Goal: Task Accomplishment & Management: Manage account settings

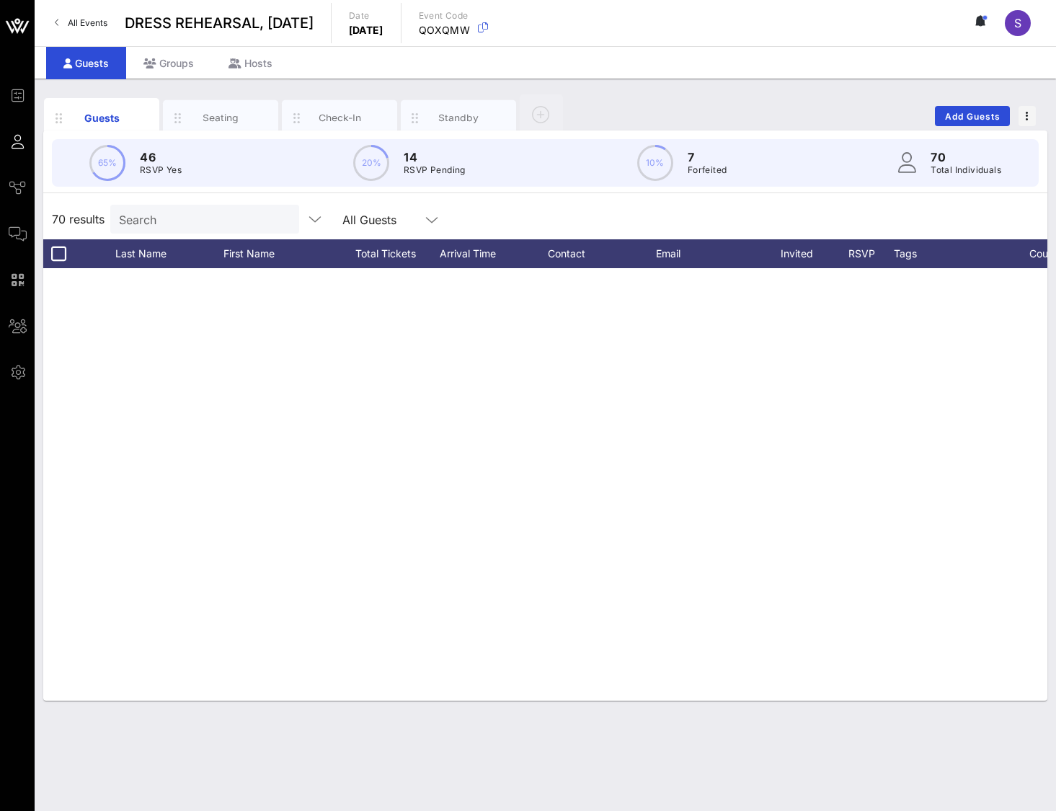
scroll to position [1539, 0]
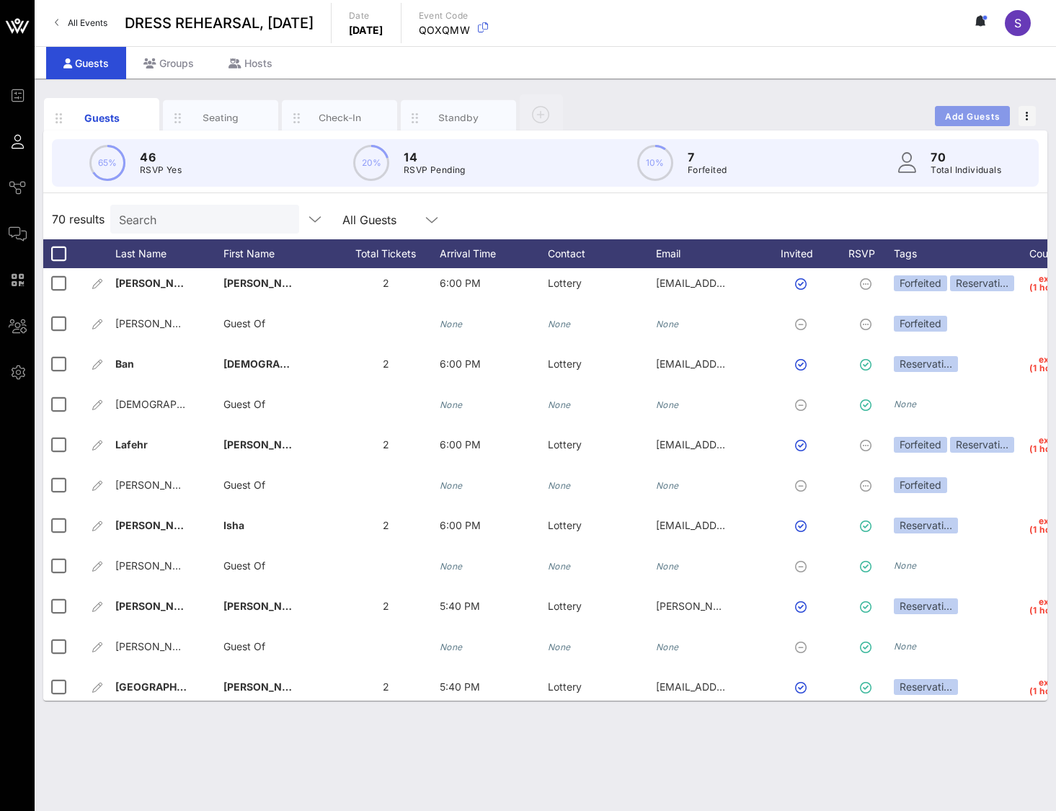
click at [947, 117] on span "Add Guests" at bounding box center [972, 116] width 57 height 11
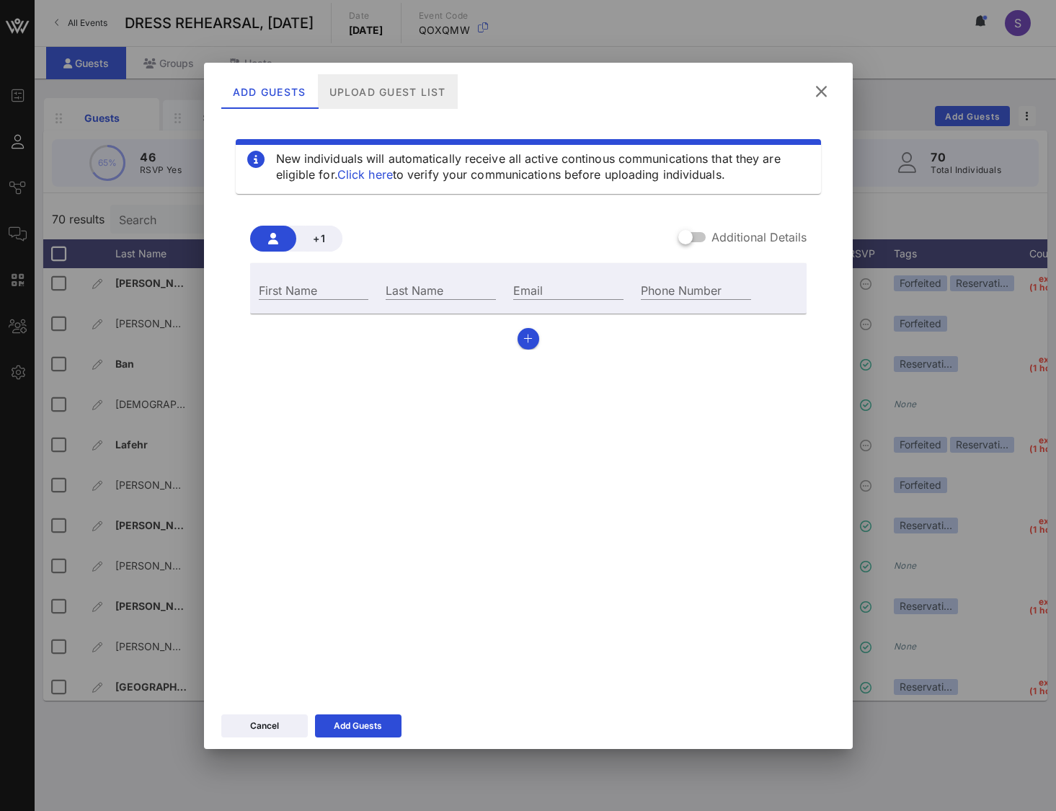
drag, startPoint x: 390, startPoint y: 92, endPoint x: 571, endPoint y: 161, distance: 193.7
click at [390, 92] on div "Upload Guest List" at bounding box center [387, 91] width 140 height 35
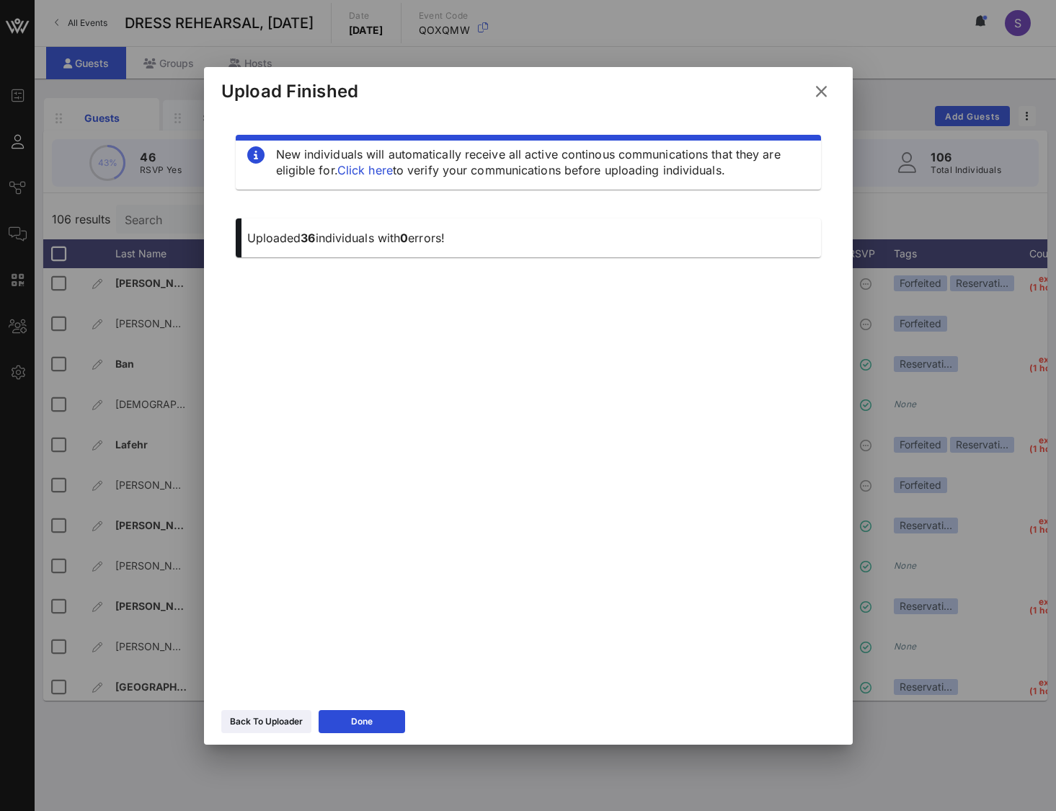
click at [368, 709] on div "Back To Uploader Done" at bounding box center [528, 724] width 649 height 42
click at [369, 710] on button "Done" at bounding box center [362, 721] width 87 height 23
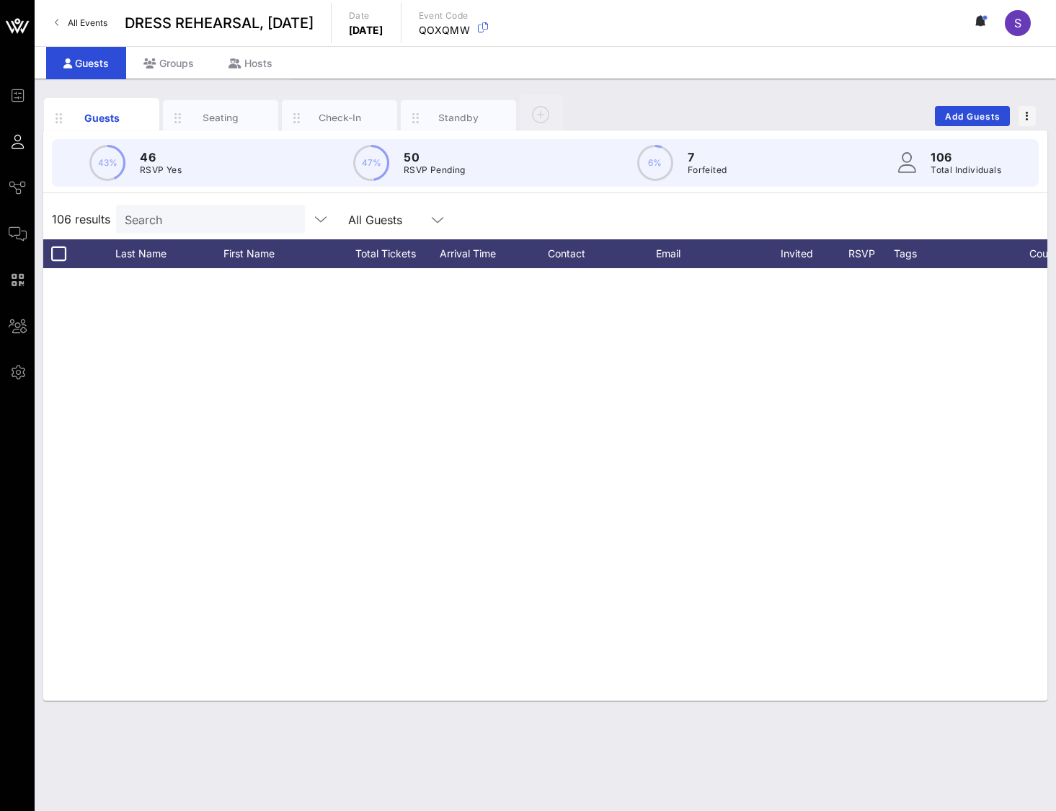
scroll to position [3857, 0]
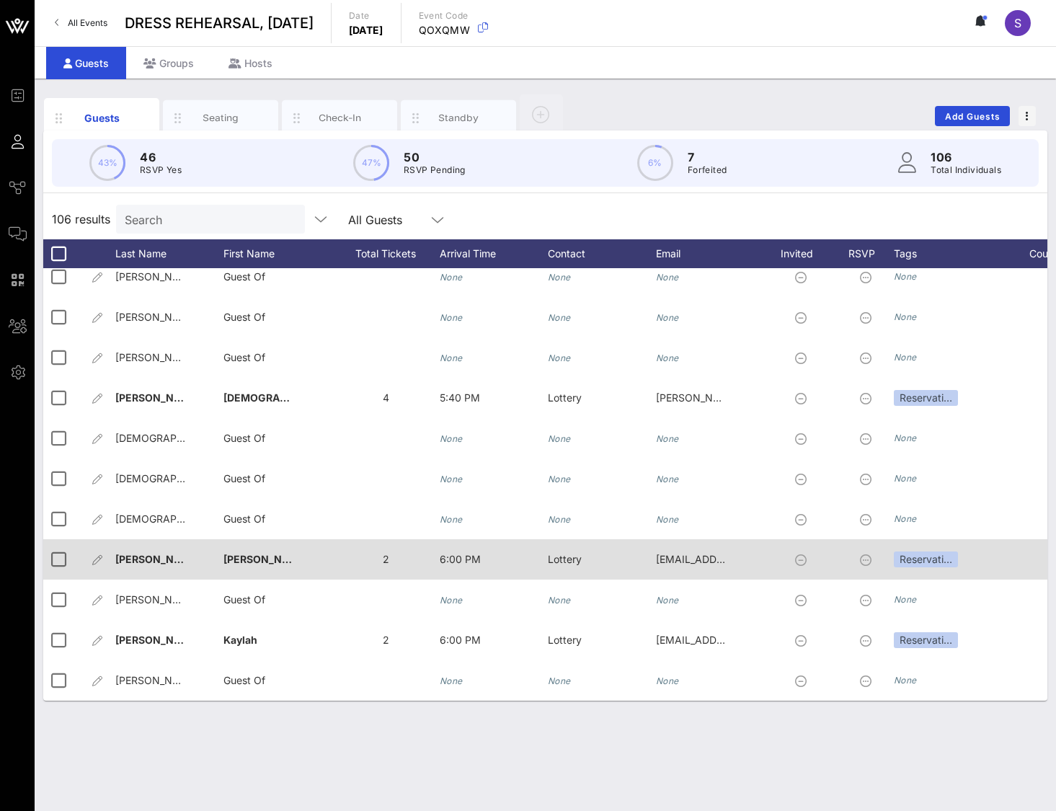
click at [172, 550] on div "Leach�" at bounding box center [169, 567] width 108 height 57
type input "Leach"
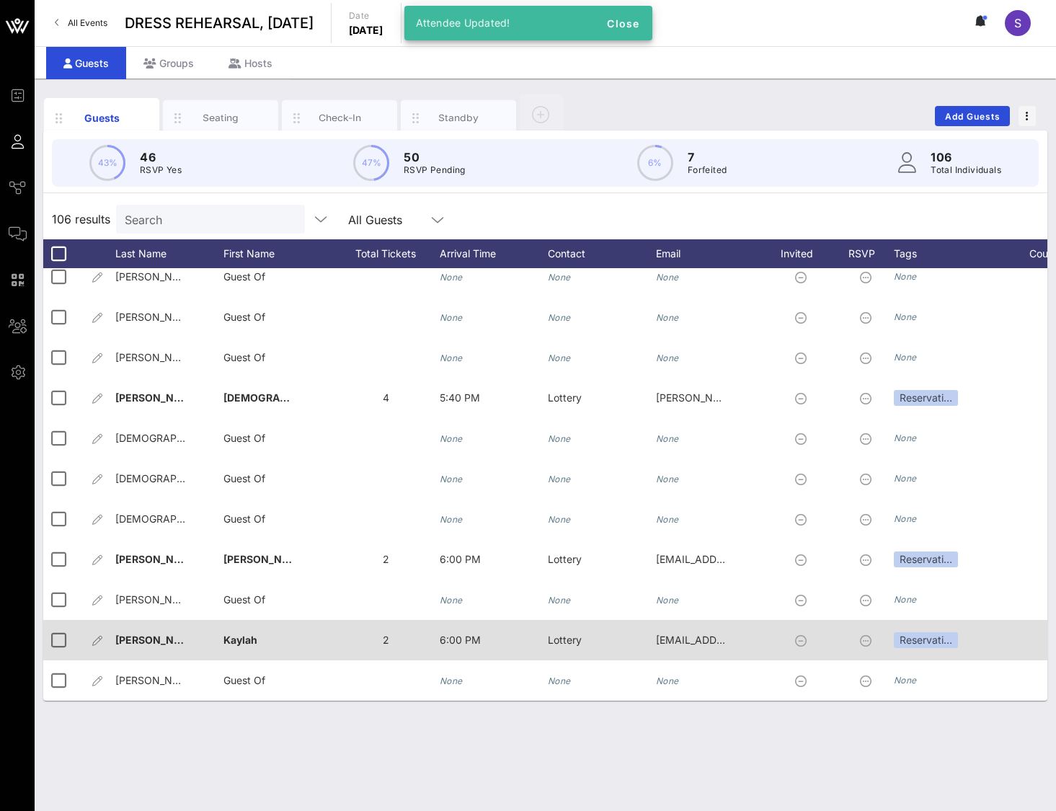
click at [181, 635] on div "[PERSON_NAME]�" at bounding box center [169, 648] width 108 height 57
type input "Napolitano"
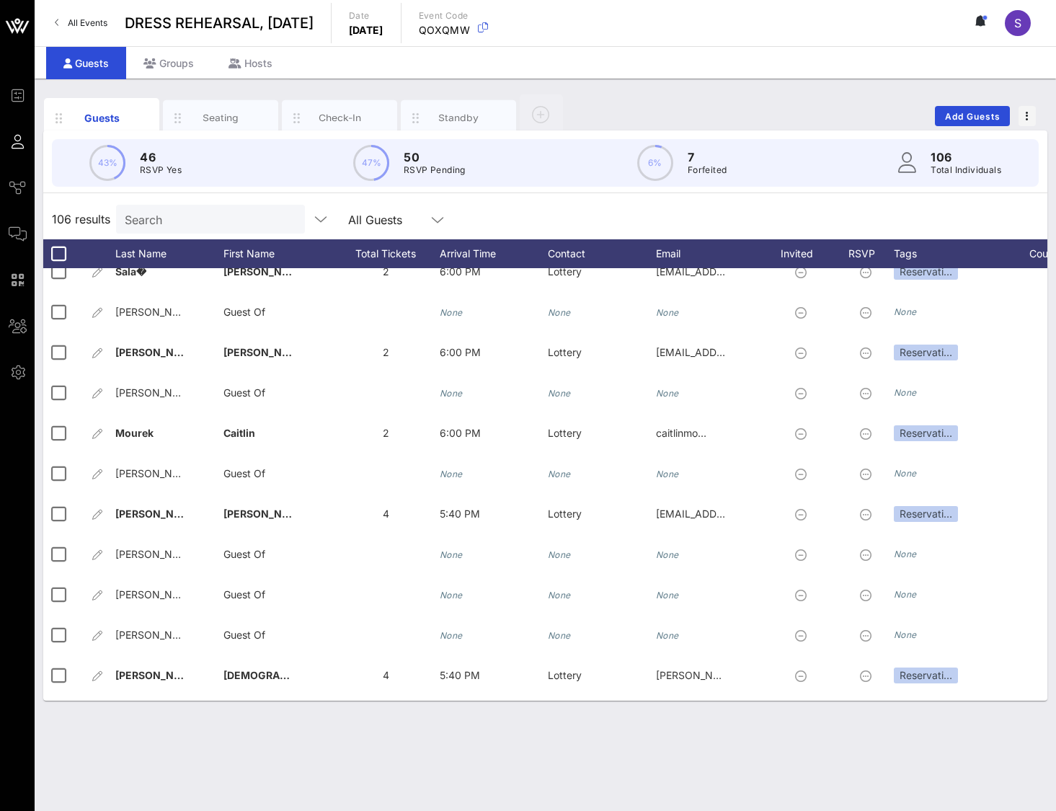
scroll to position [3497, 0]
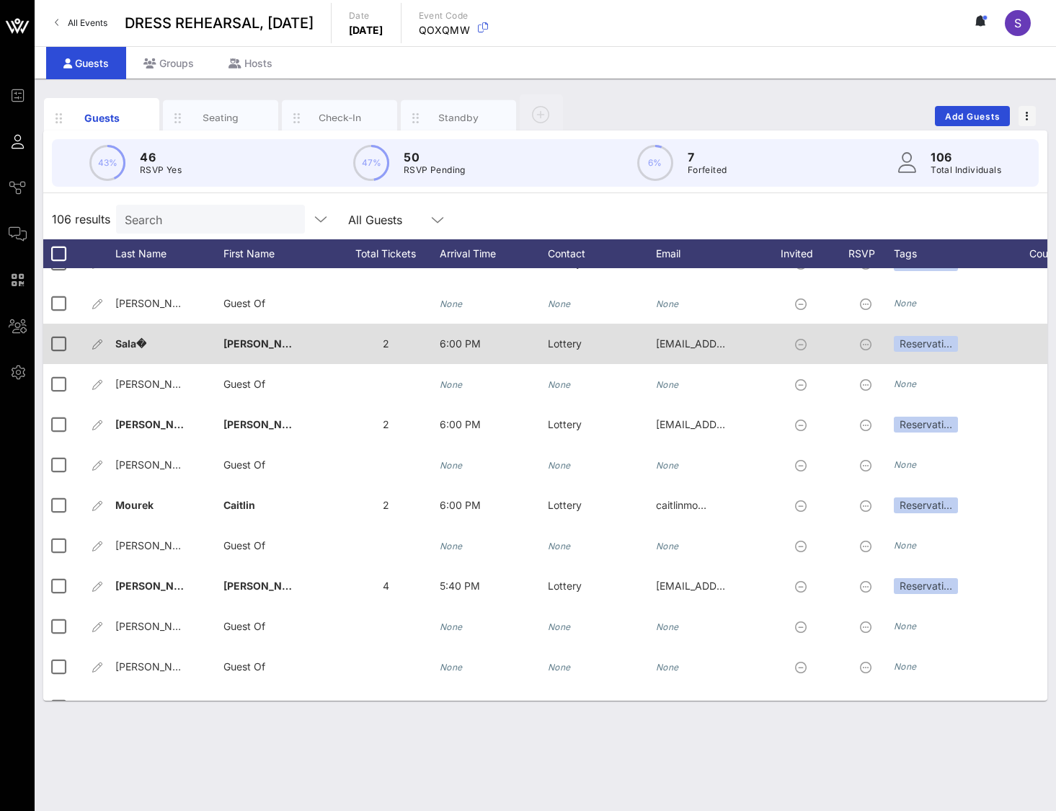
click at [172, 343] on div "Sala�" at bounding box center [169, 352] width 108 height 57
type input "Sala"
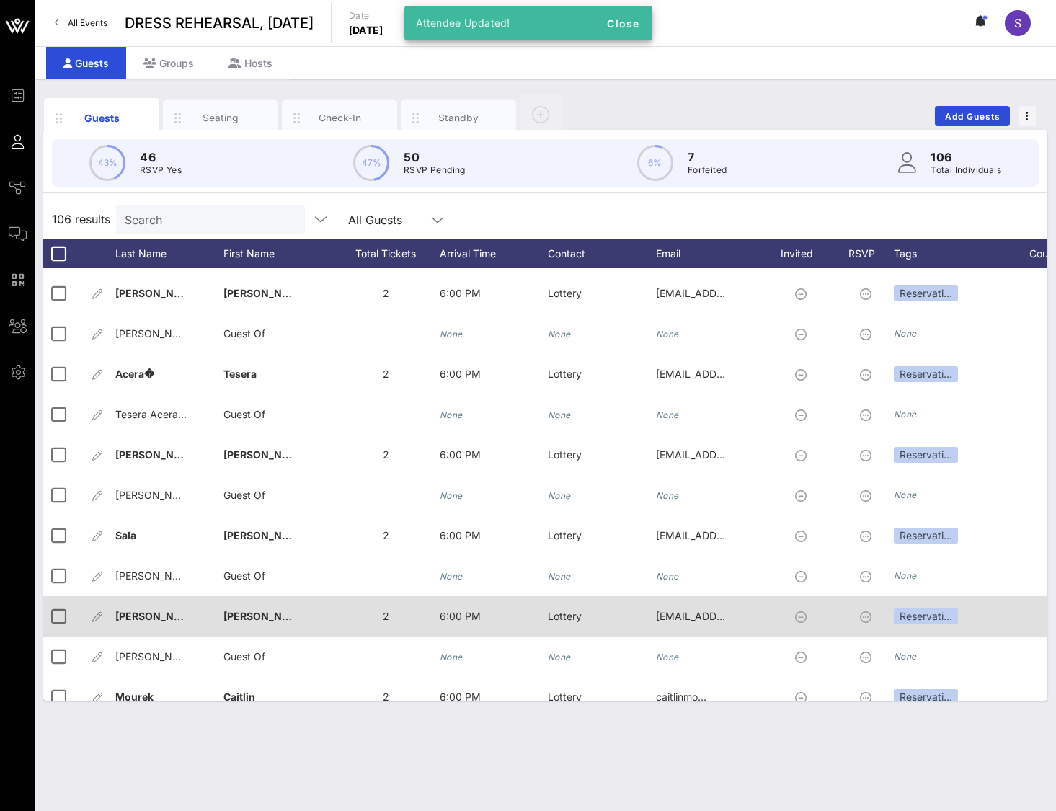
scroll to position [3281, 0]
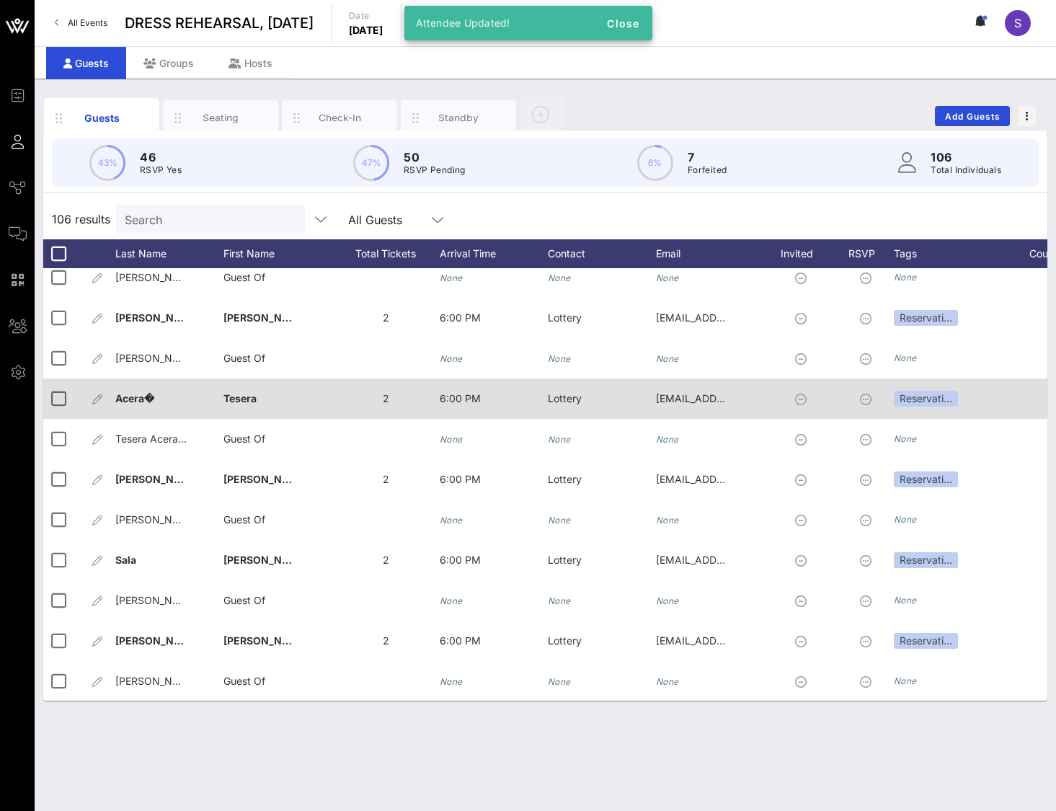
click at [164, 398] on div "Acera�" at bounding box center [169, 406] width 108 height 57
type input "Acera"
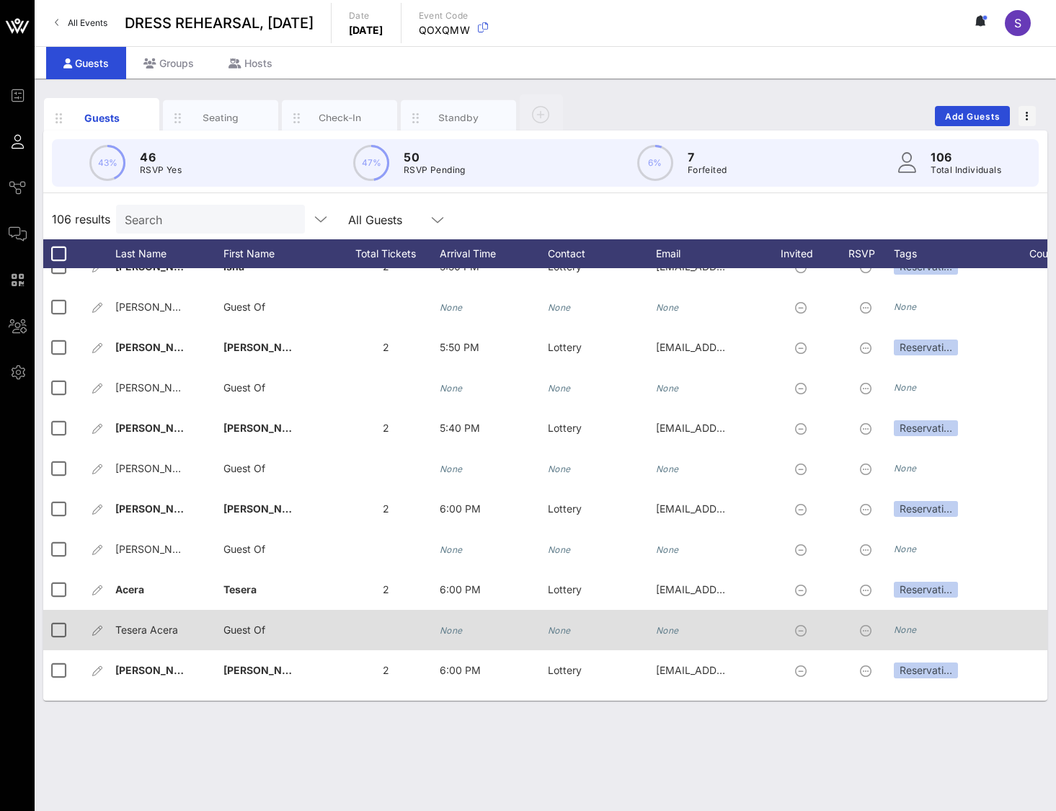
scroll to position [3064, 0]
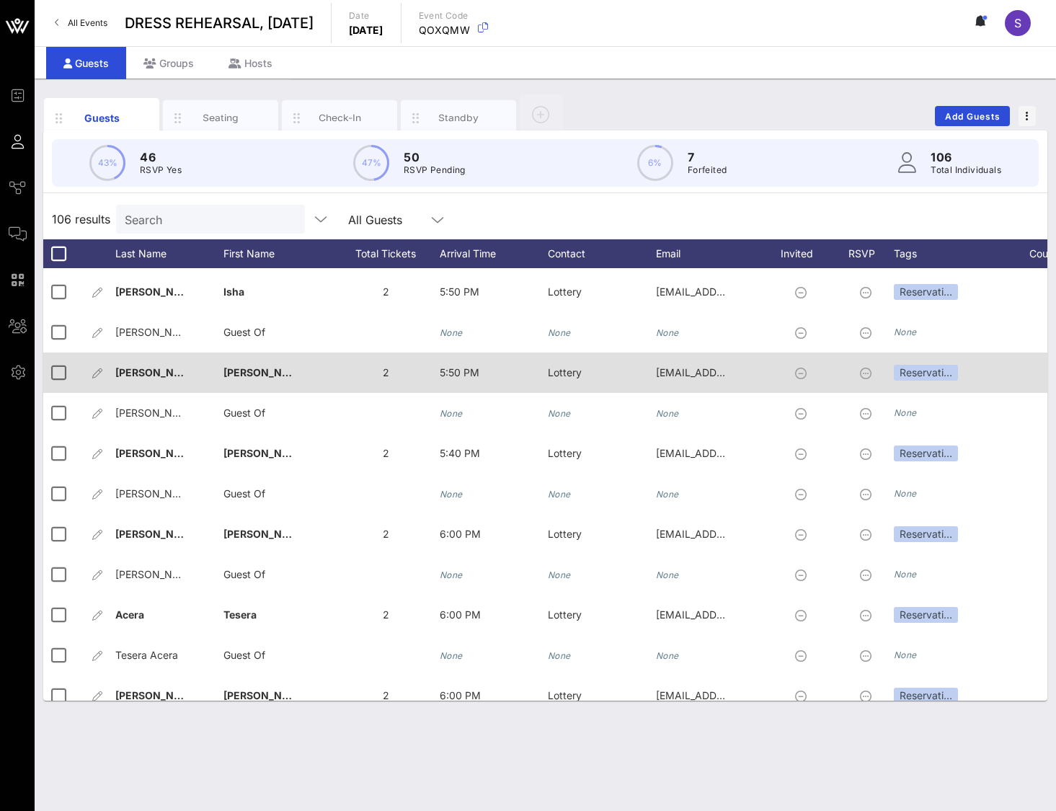
click at [170, 378] on div "Teran�" at bounding box center [169, 380] width 108 height 57
type input "Teran"
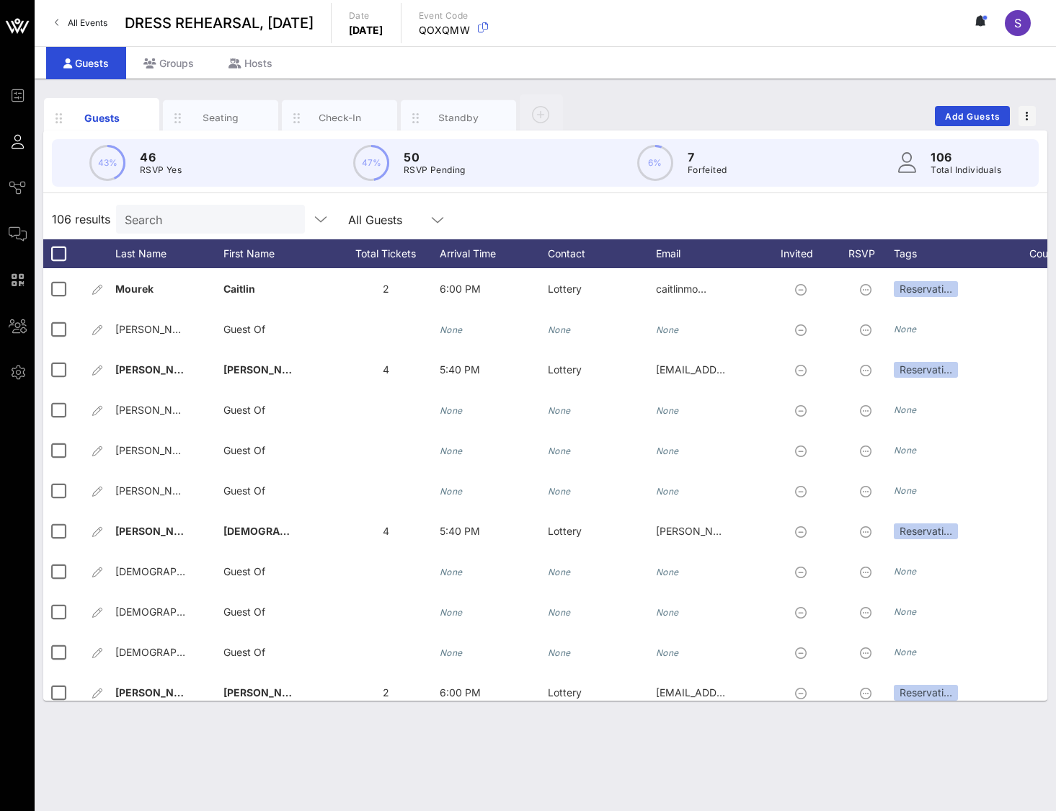
scroll to position [3857, 0]
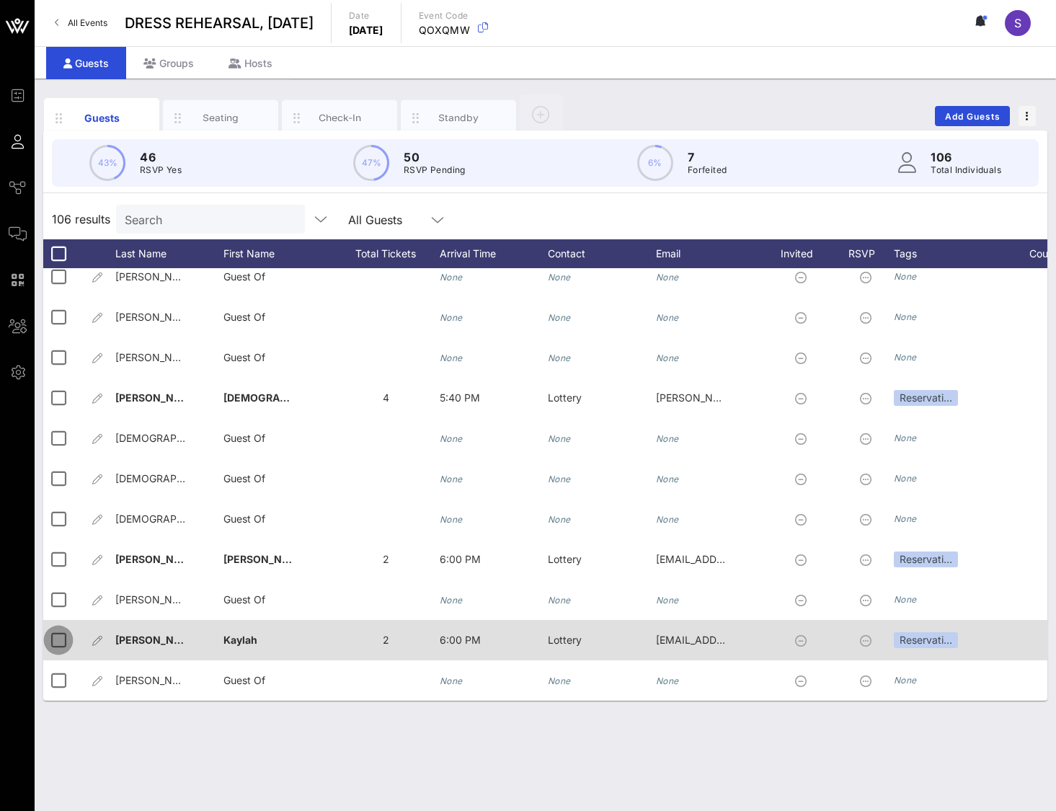
click at [69, 631] on div at bounding box center [58, 640] width 25 height 25
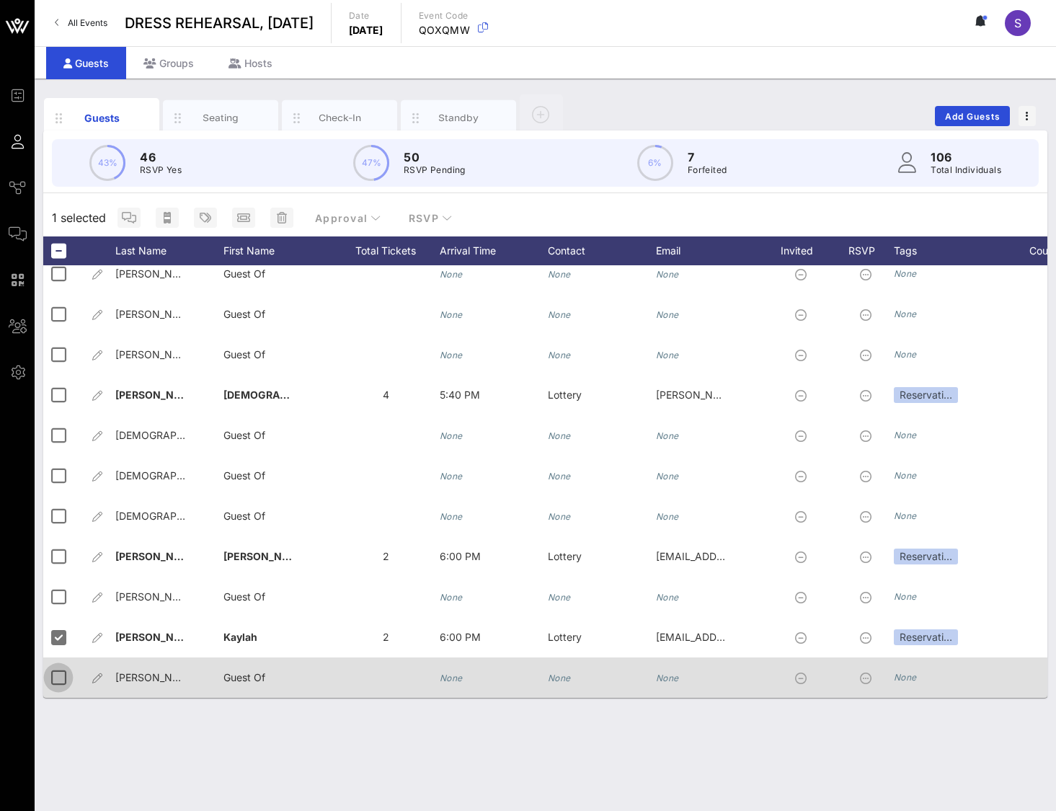
click at [58, 673] on div at bounding box center [58, 677] width 25 height 25
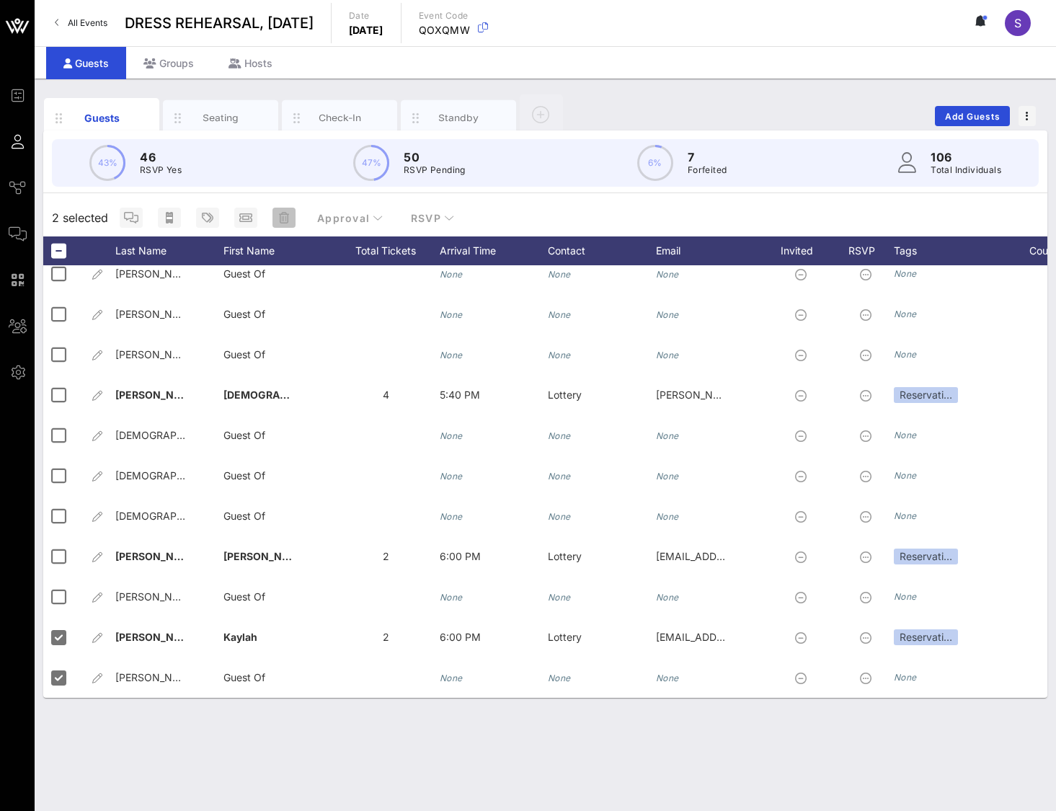
click at [282, 220] on icon "button" at bounding box center [284, 218] width 10 height 12
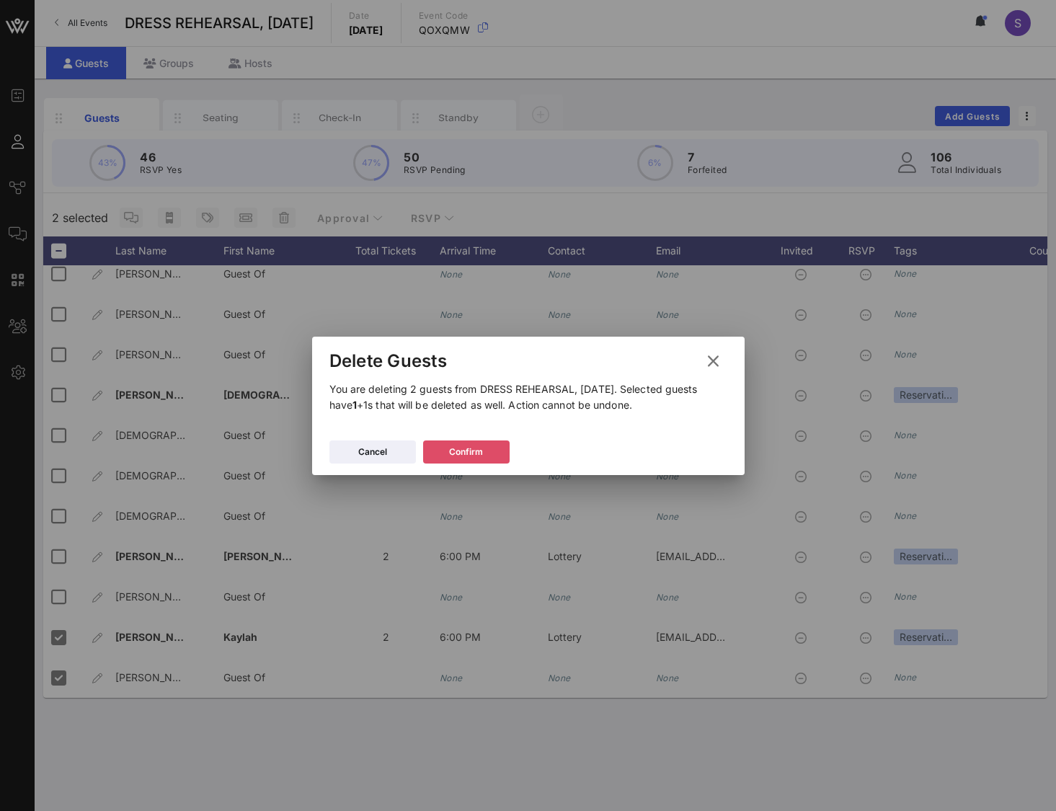
click at [480, 450] on div "Confirm" at bounding box center [466, 452] width 34 height 14
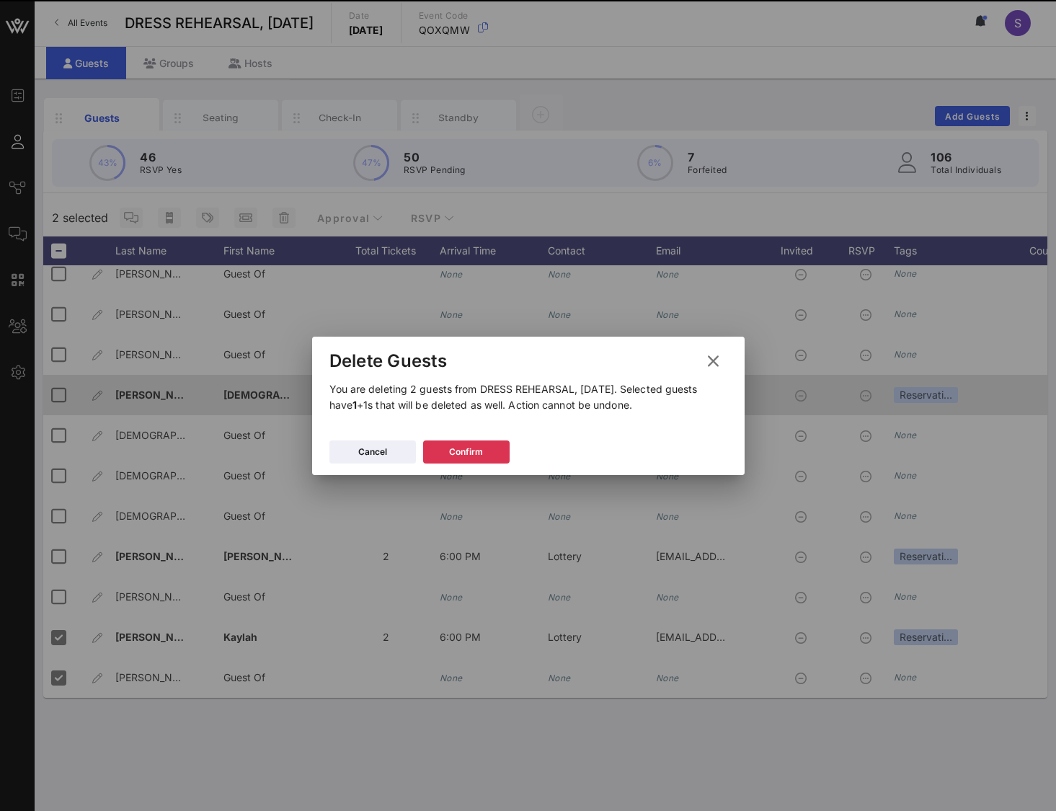
scroll to position [3776, 0]
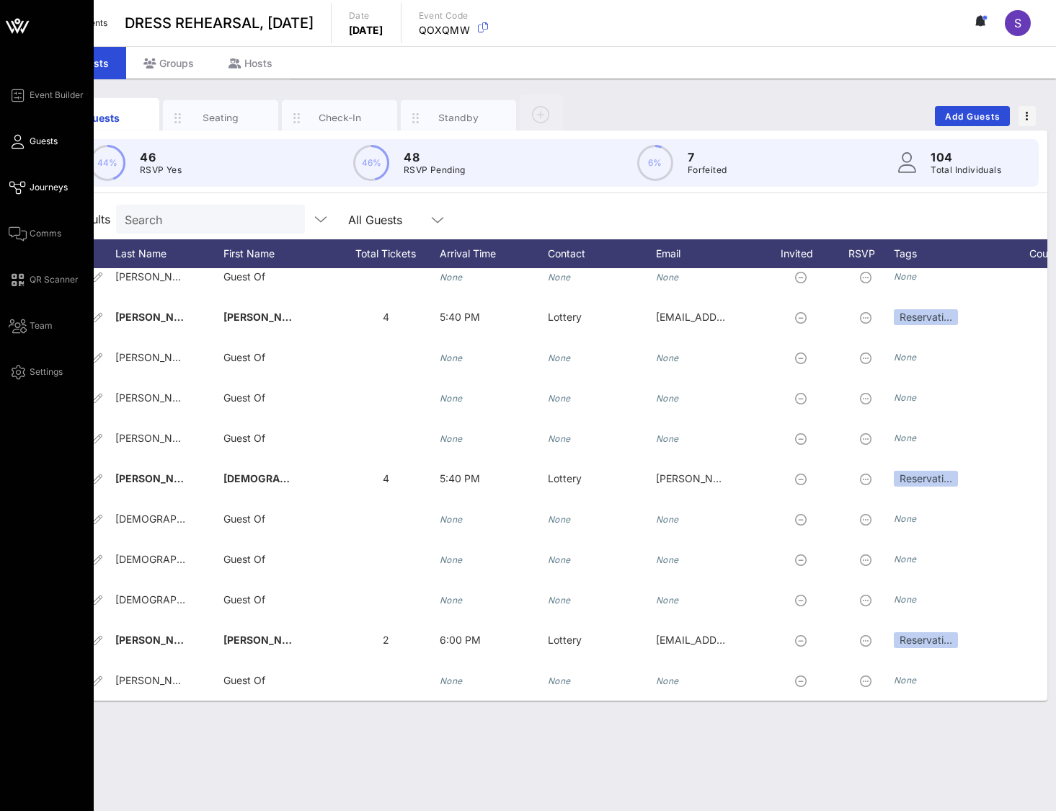
click at [41, 182] on span "Journeys" at bounding box center [49, 187] width 38 height 13
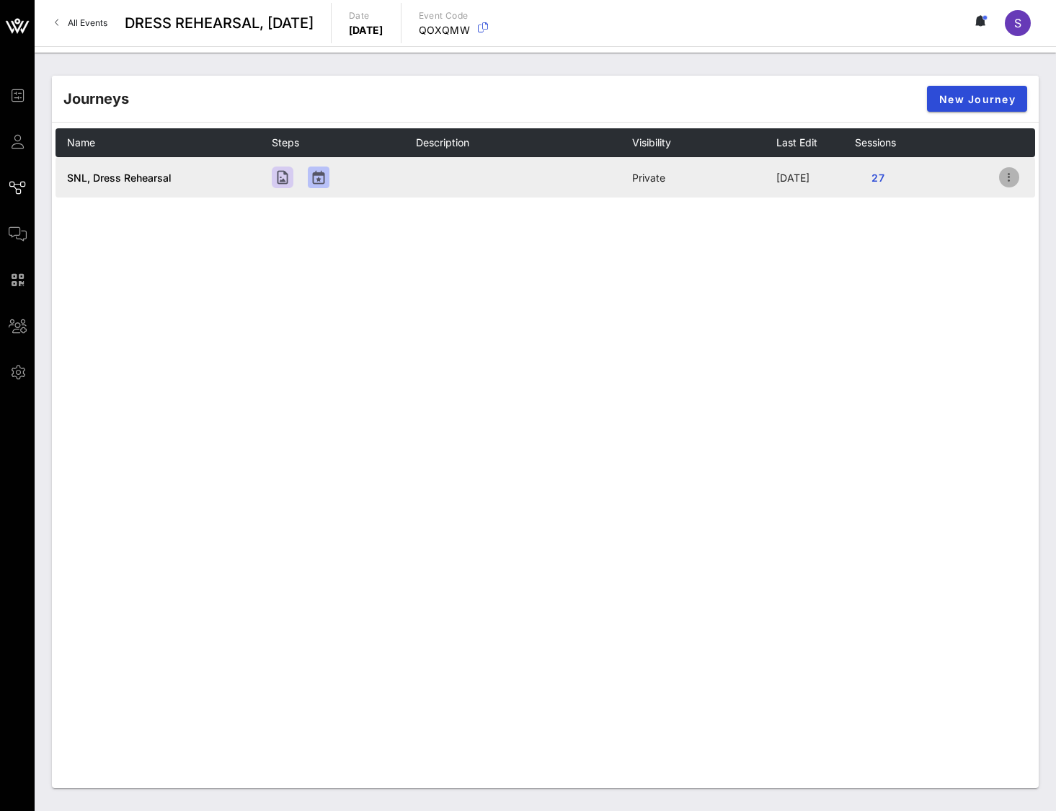
click at [1004, 175] on icon "button" at bounding box center [1009, 177] width 17 height 17
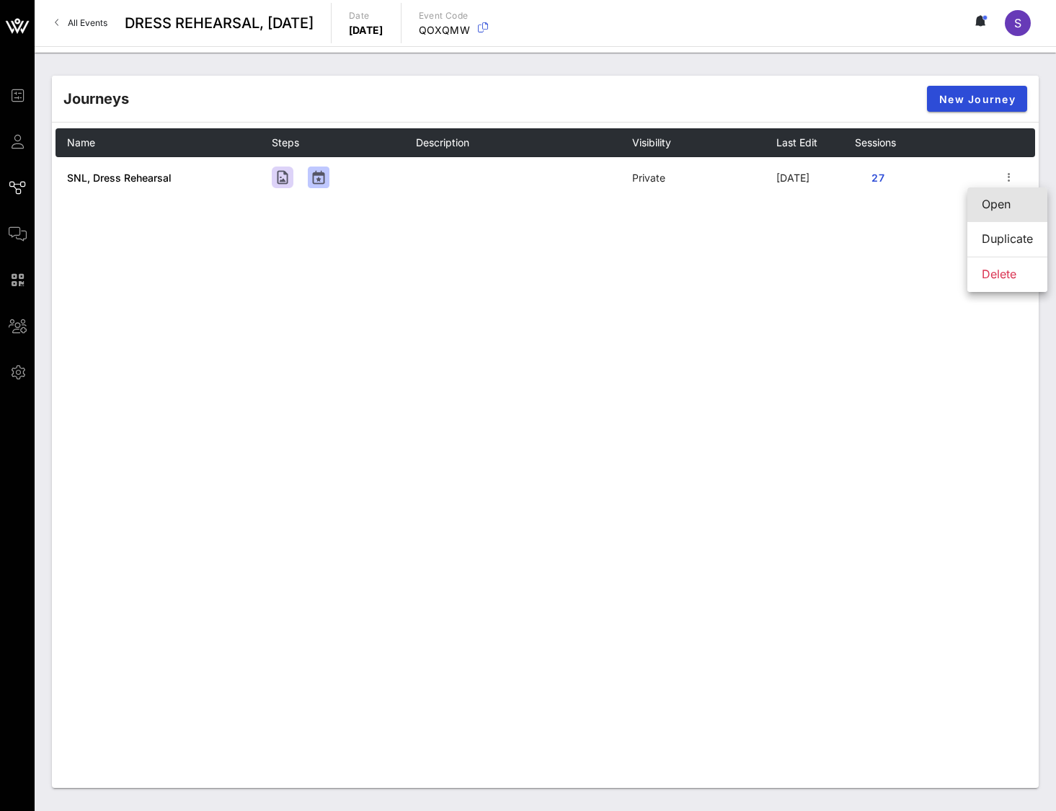
drag, startPoint x: 1004, startPoint y: 186, endPoint x: 1004, endPoint y: 202, distance: 15.9
click at [1004, 202] on div "Open" at bounding box center [1007, 205] width 51 height 14
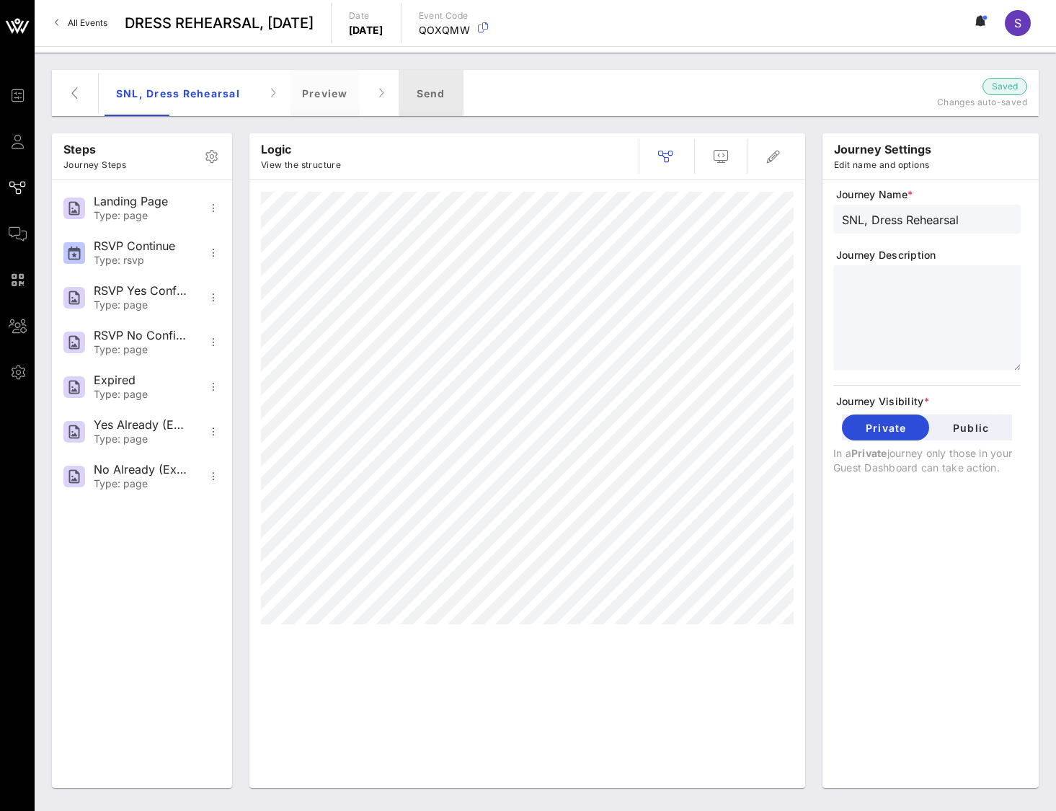
click at [455, 89] on div "Send" at bounding box center [431, 93] width 65 height 46
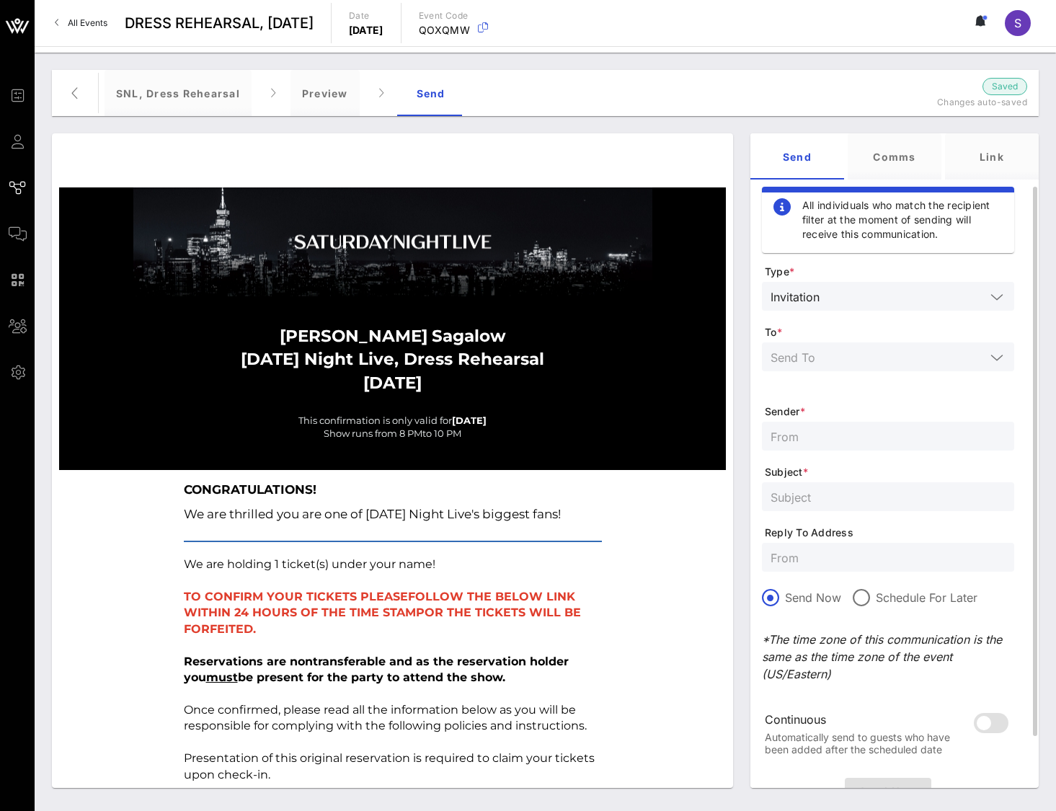
click at [930, 435] on input "text" at bounding box center [888, 436] width 235 height 19
type input "SNL Reservations"
paste input "[EMAIL_ADDRESS][DOMAIN_NAME]"
type input "[EMAIL_ADDRESS][DOMAIN_NAME]"
click at [884, 358] on input "text" at bounding box center [878, 356] width 215 height 19
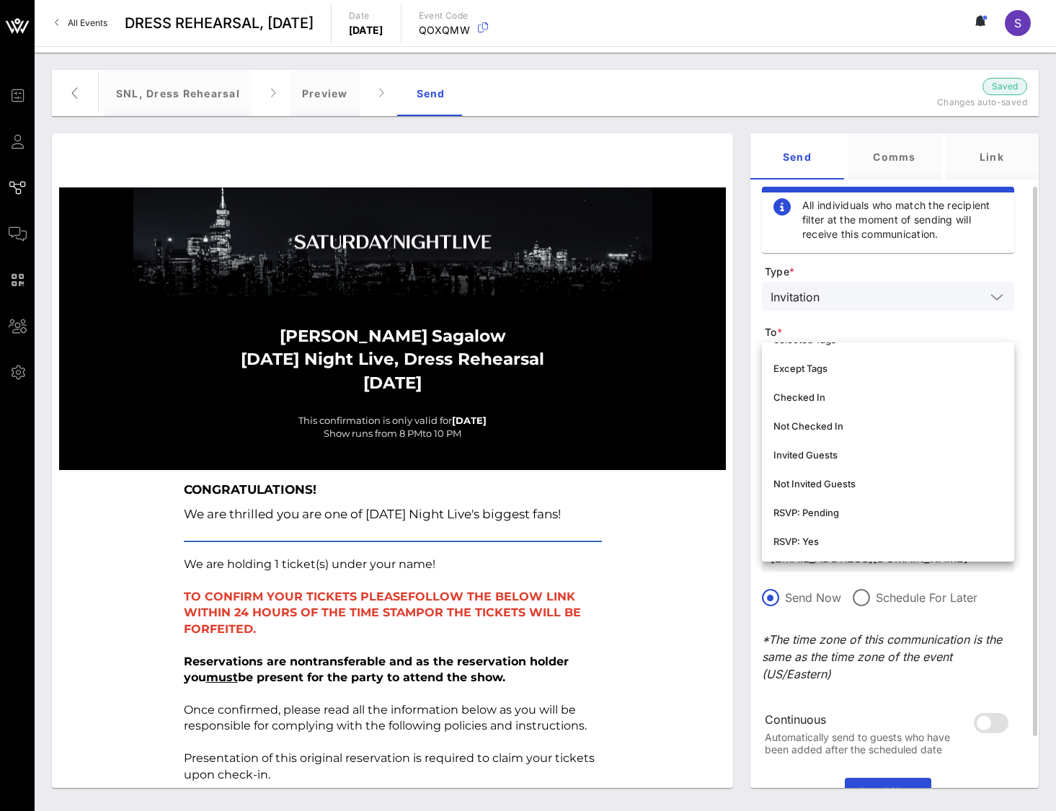
scroll to position [144, 0]
click at [874, 474] on div "Not Invited Guests" at bounding box center [887, 478] width 229 height 12
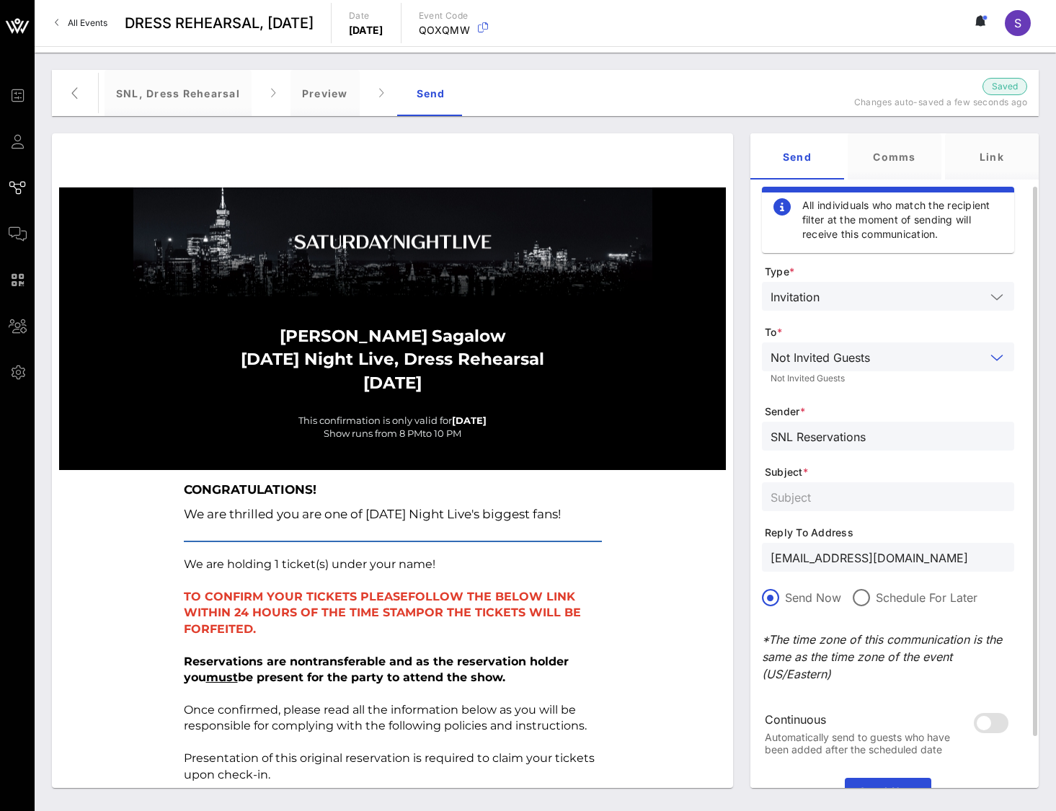
click at [869, 480] on form "Type * Invitation To * Not Invited Guests Not Invited Guests Sender * SNL Reser…" at bounding box center [888, 518] width 252 height 507
click at [866, 497] on input "text" at bounding box center [888, 496] width 235 height 19
type input "SATURDAY NIGHT LIVE, Dress Rehearsal - October 11, 2025"
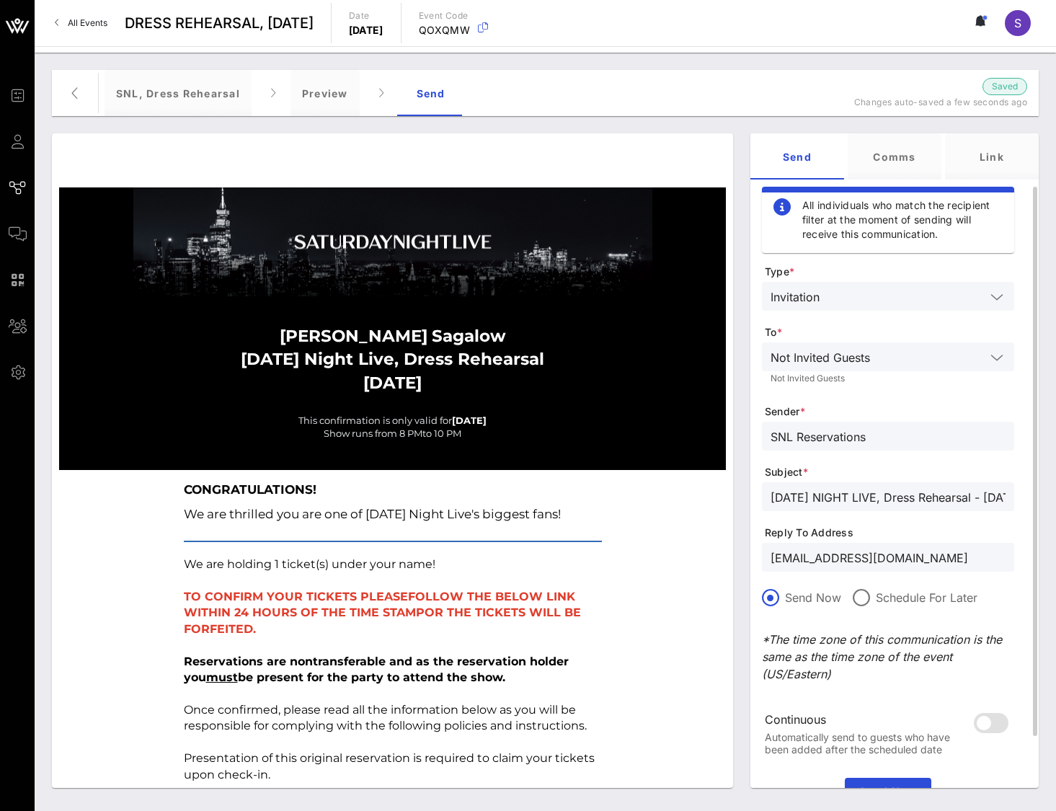
scroll to position [65, 0]
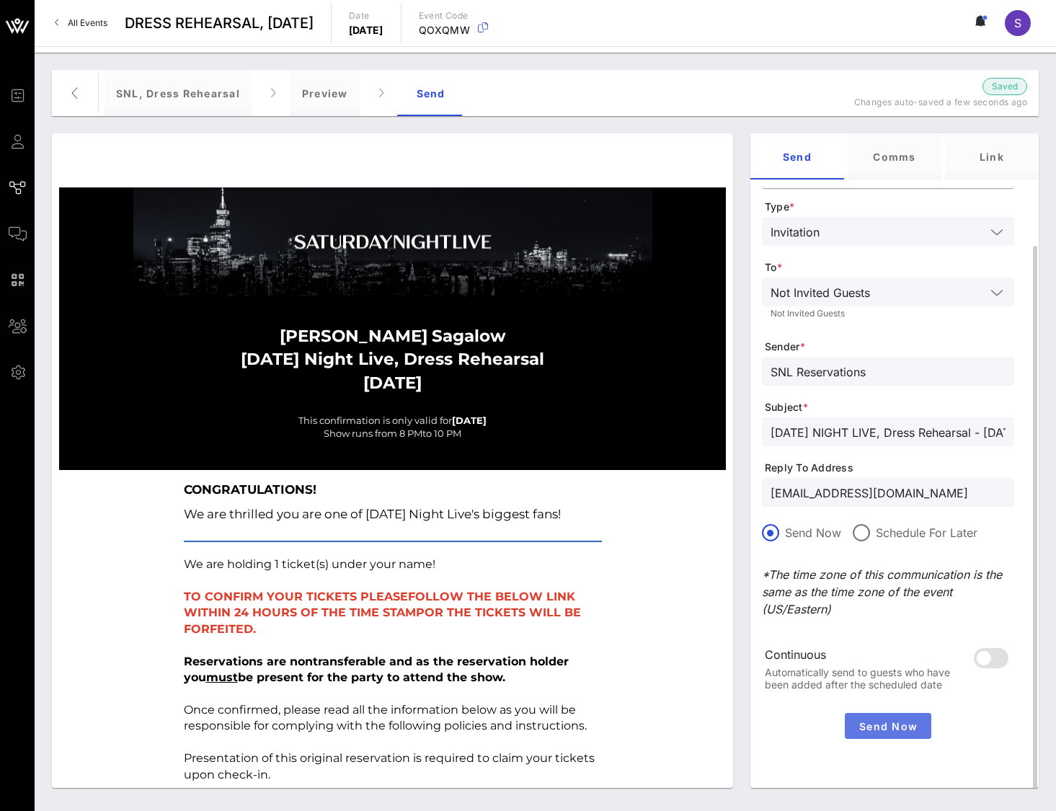
click at [906, 721] on span "Send Now" at bounding box center [888, 726] width 75 height 12
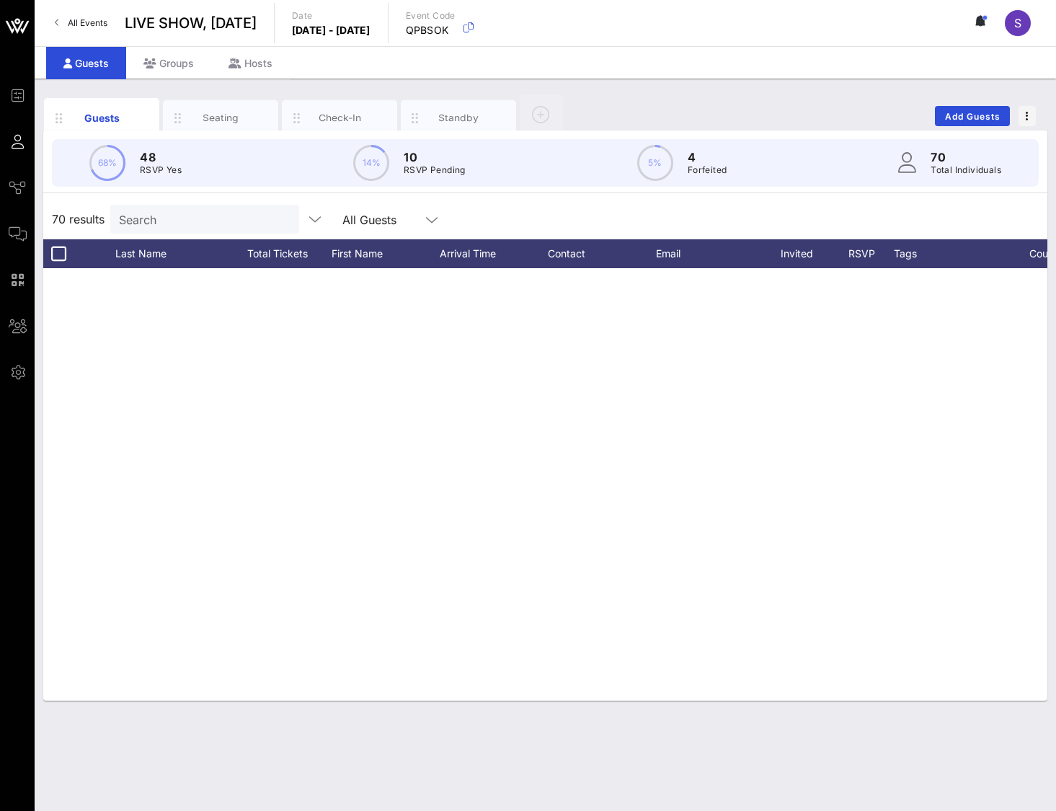
scroll to position [2404, 0]
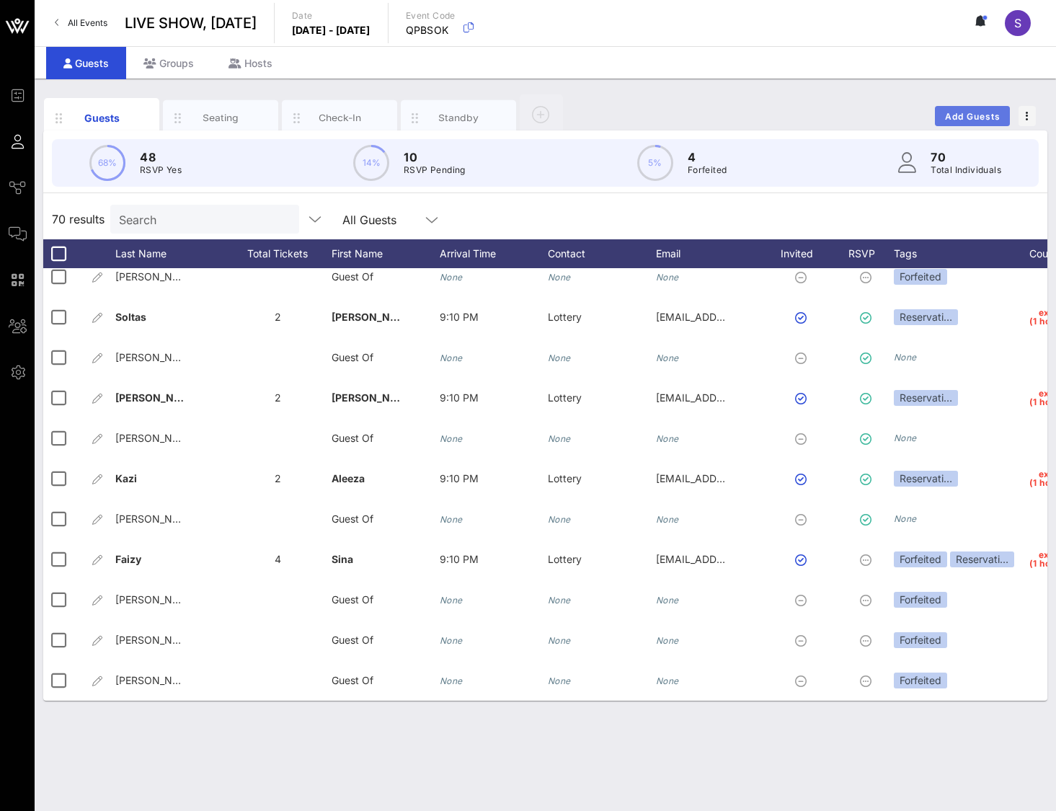
click at [949, 117] on span "Add Guests" at bounding box center [972, 116] width 57 height 11
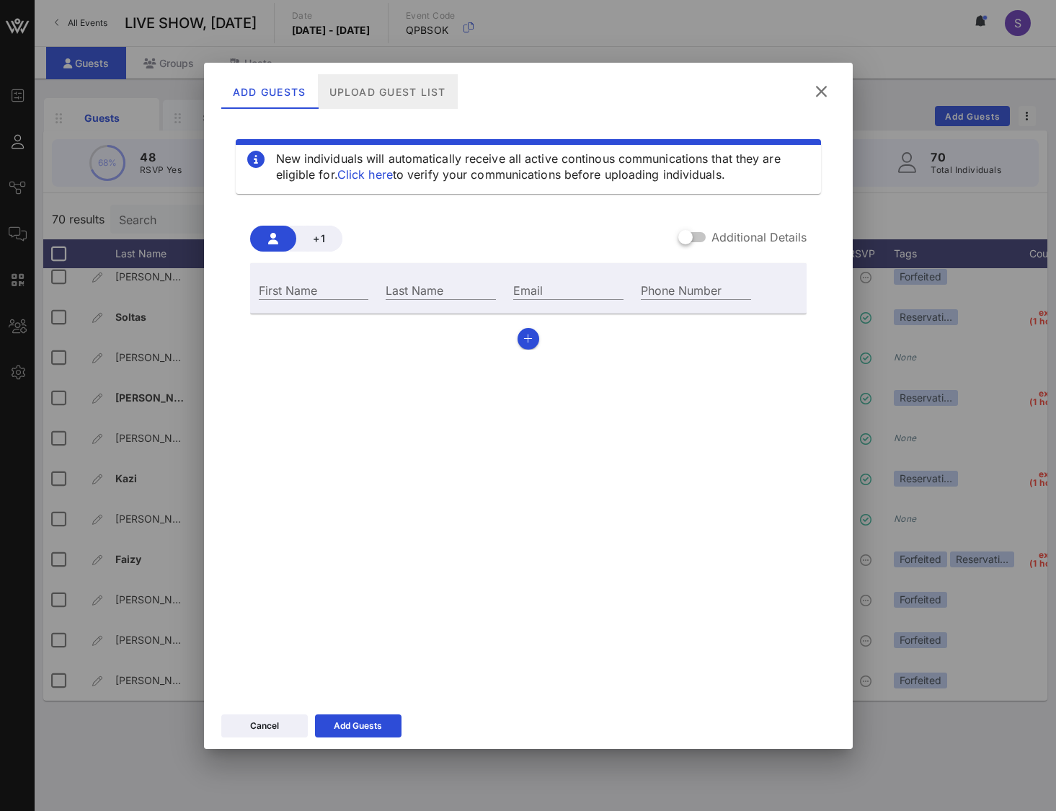
click at [381, 87] on div "Upload Guest List" at bounding box center [387, 91] width 140 height 35
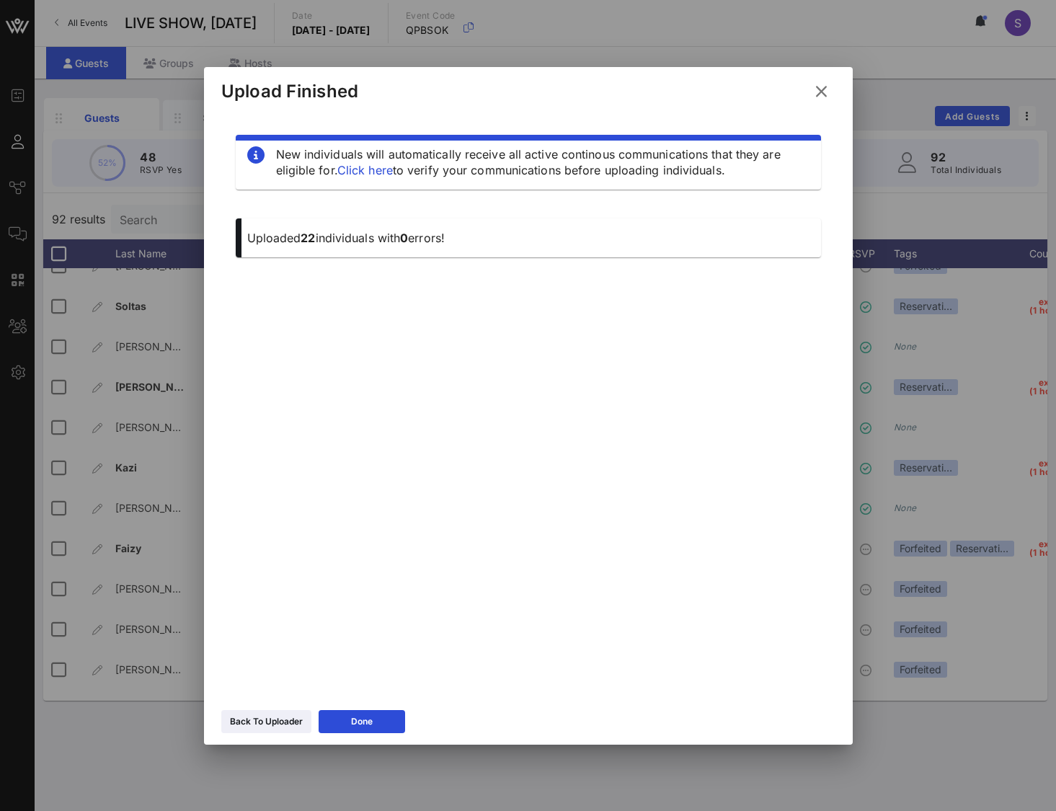
click at [822, 95] on icon at bounding box center [821, 91] width 22 height 21
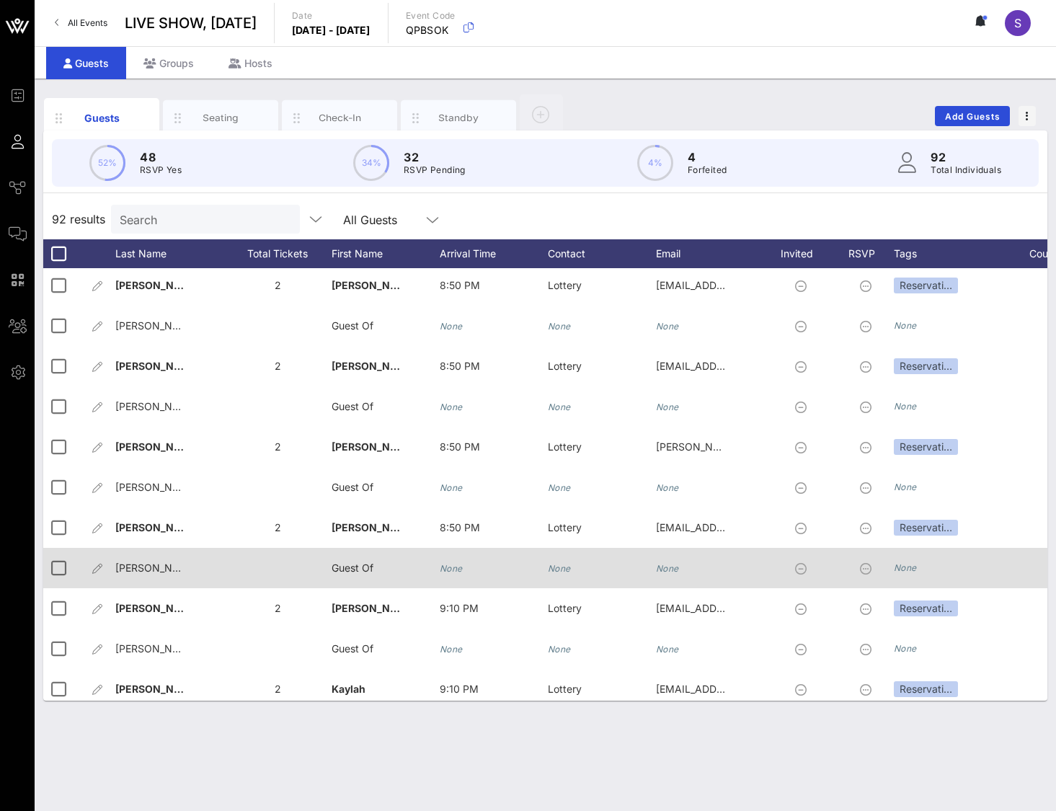
scroll to position [3292, 0]
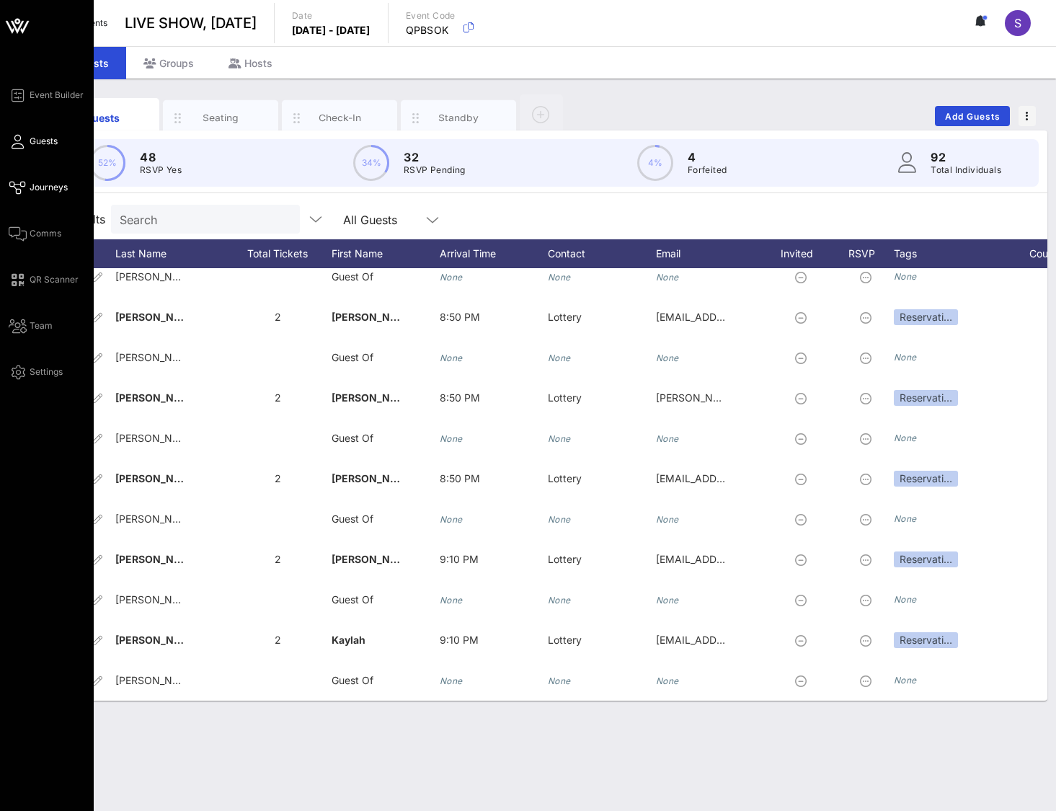
click at [14, 187] on icon at bounding box center [18, 188] width 18 height 2
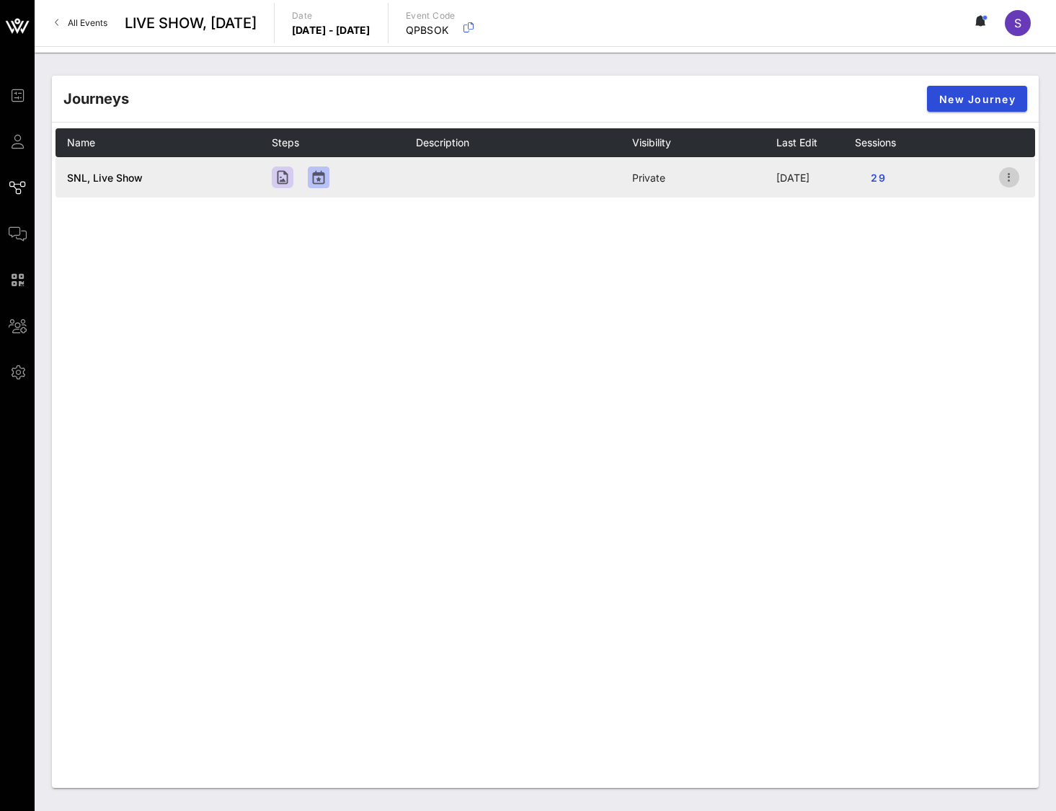
click at [1008, 179] on icon "button" at bounding box center [1009, 177] width 17 height 17
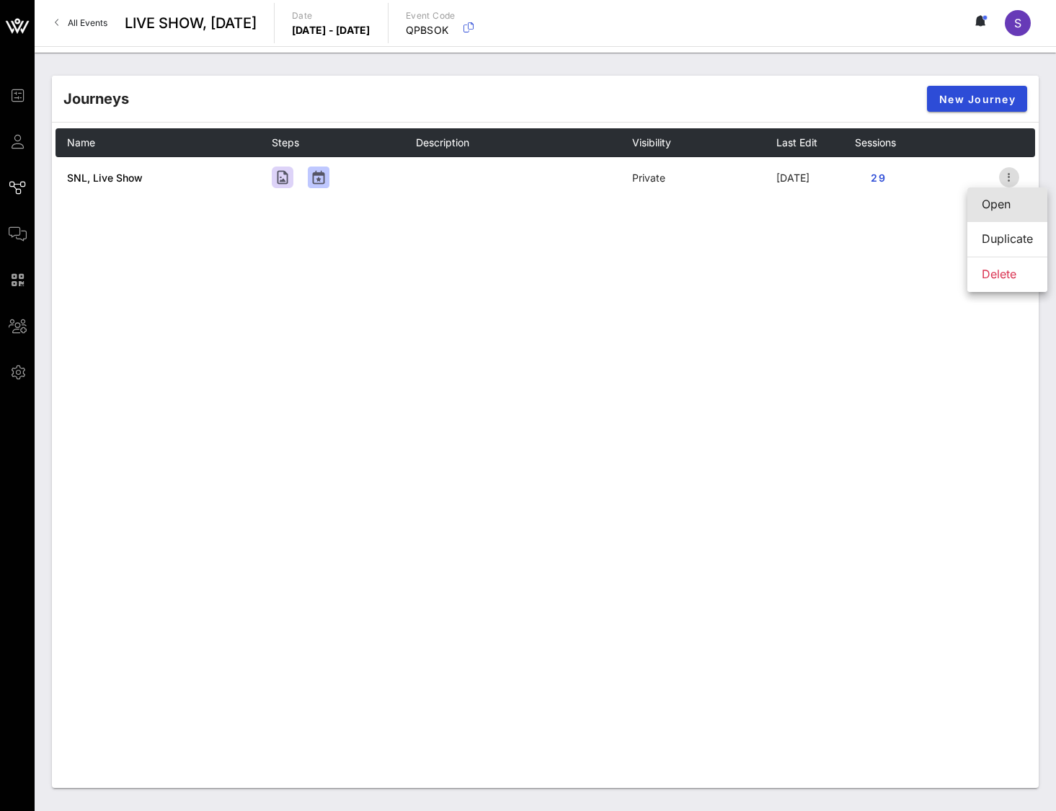
click at [1004, 195] on div "Open" at bounding box center [1007, 204] width 51 height 31
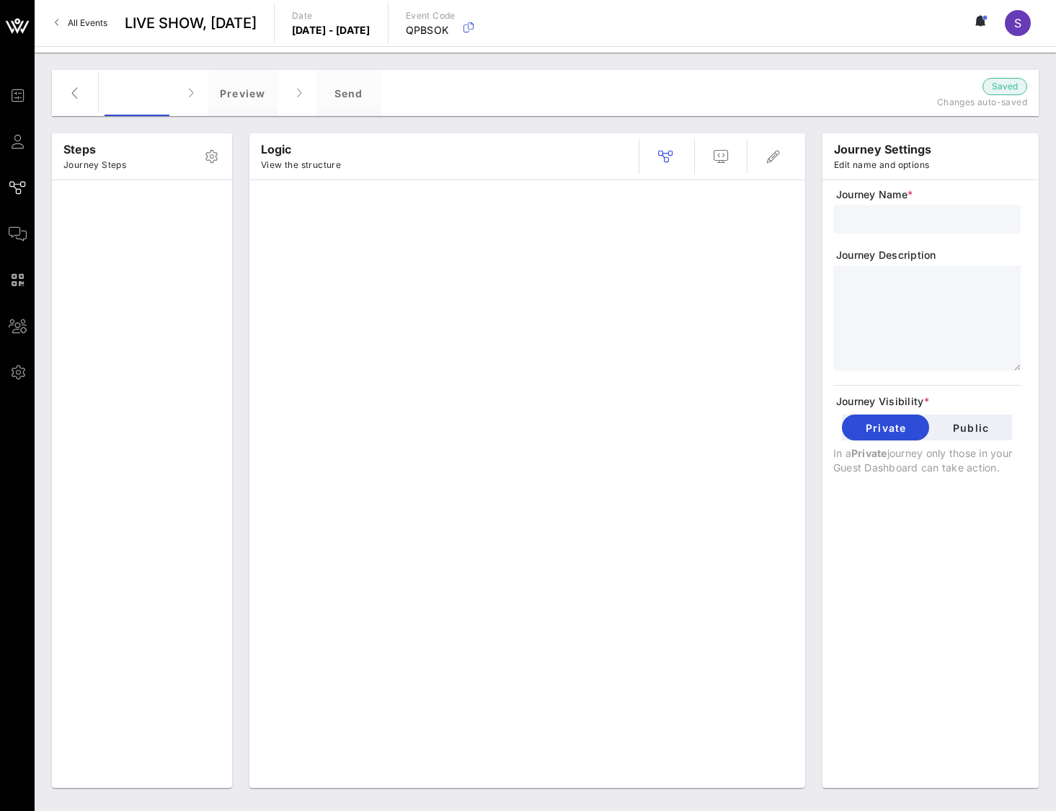
type input "SNL, Live Show"
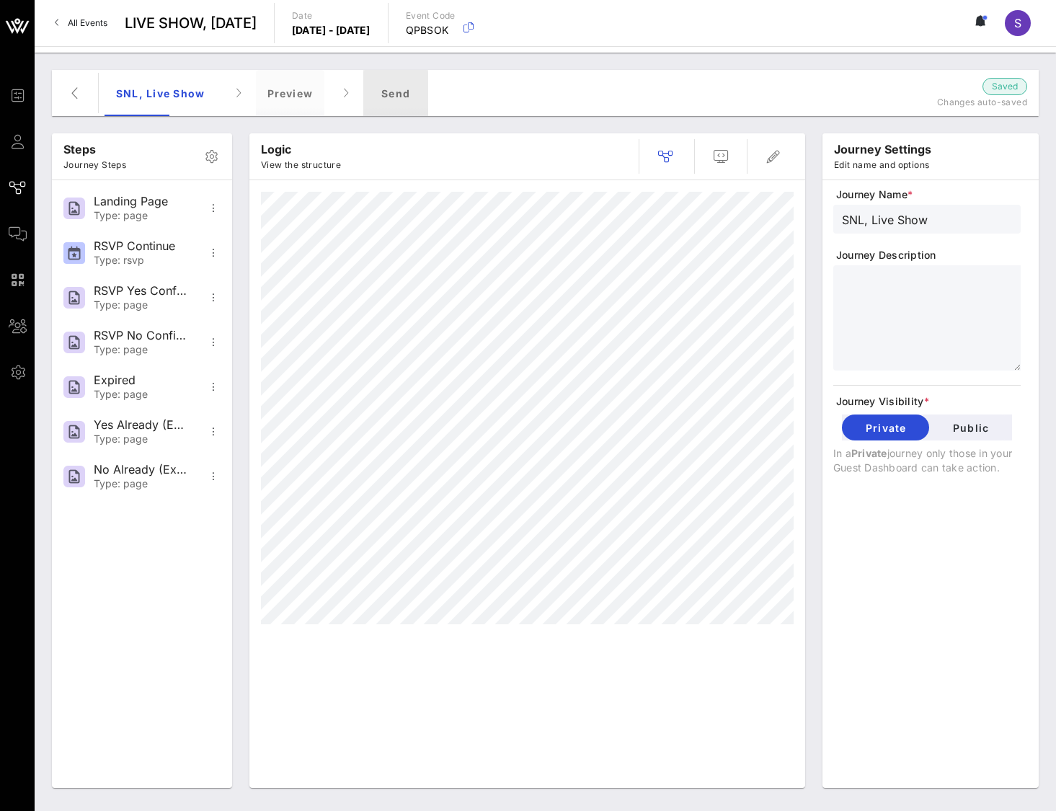
click at [398, 90] on div "Send" at bounding box center [395, 93] width 65 height 46
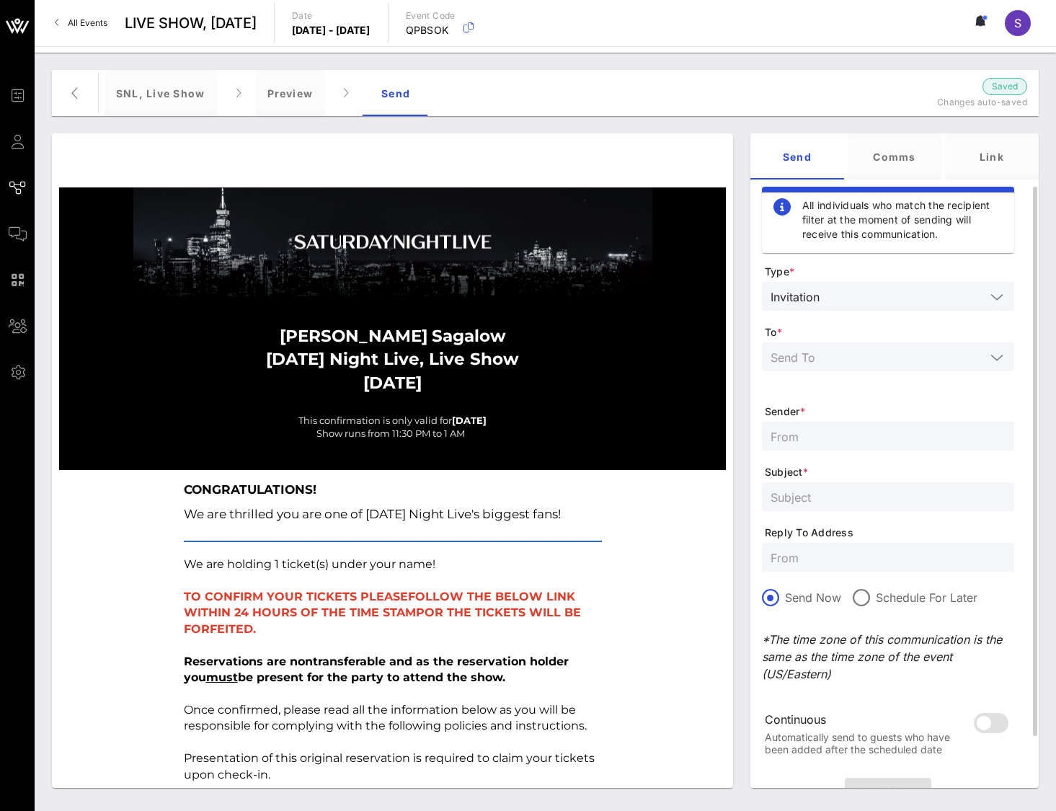
click at [846, 350] on input "text" at bounding box center [878, 356] width 215 height 19
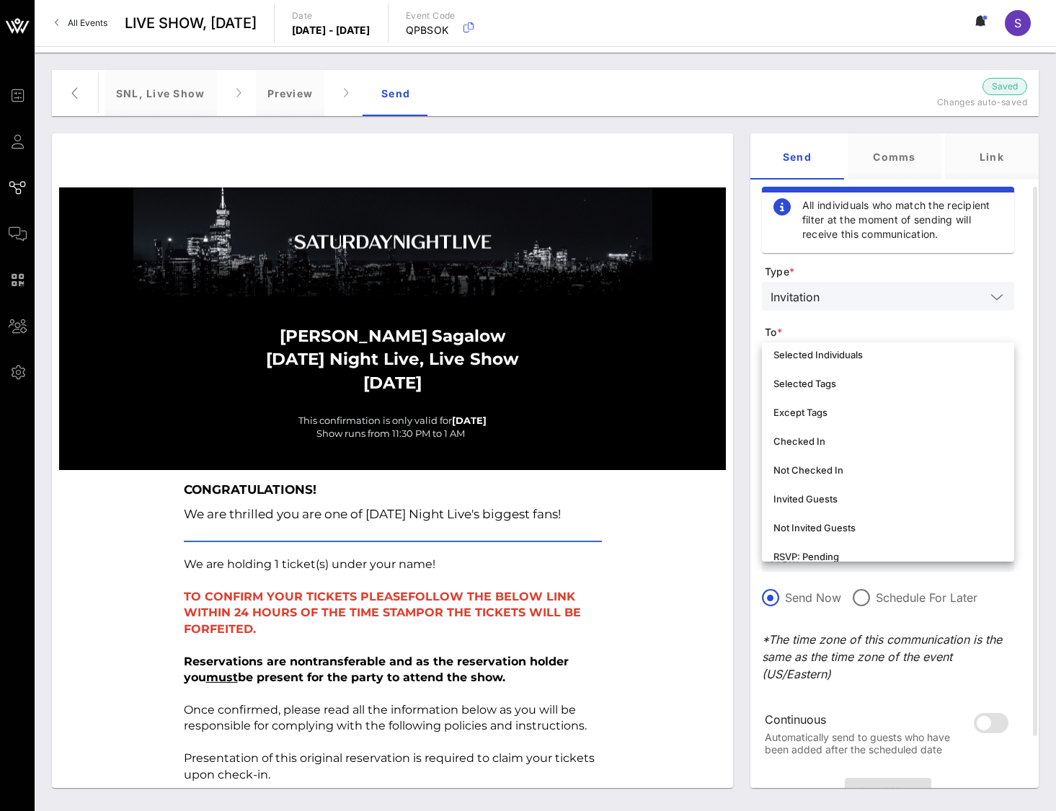
scroll to position [144, 0]
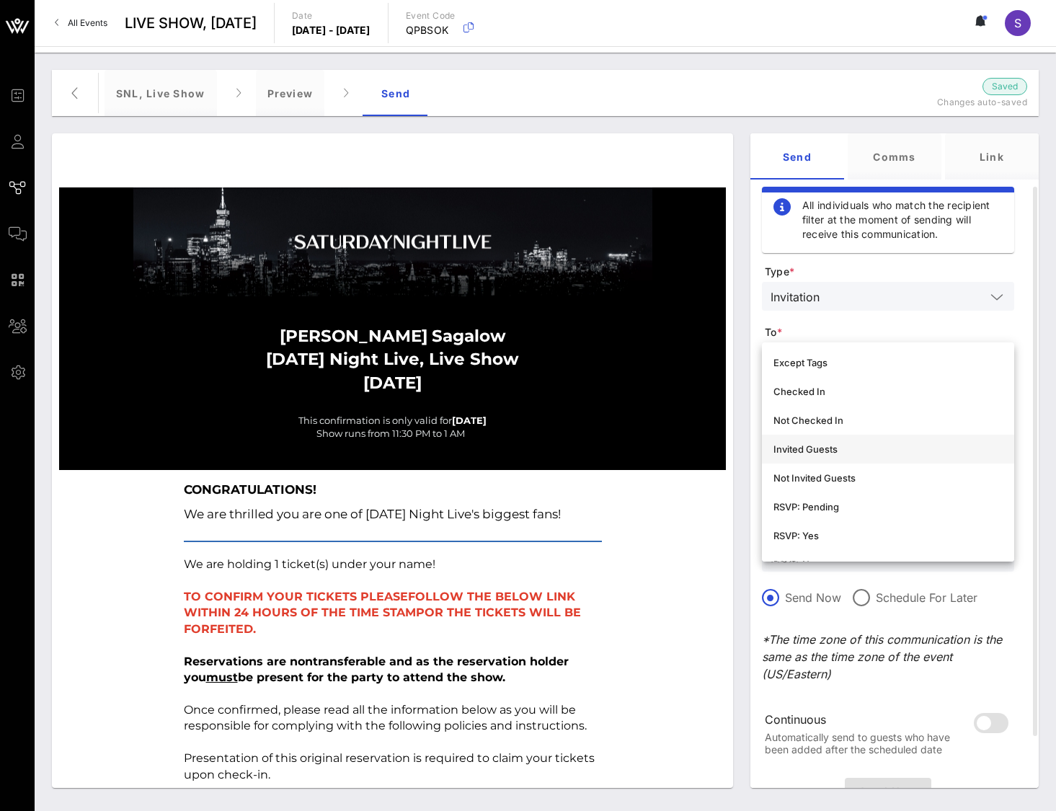
click at [843, 453] on div "Invited Guests" at bounding box center [887, 449] width 229 height 12
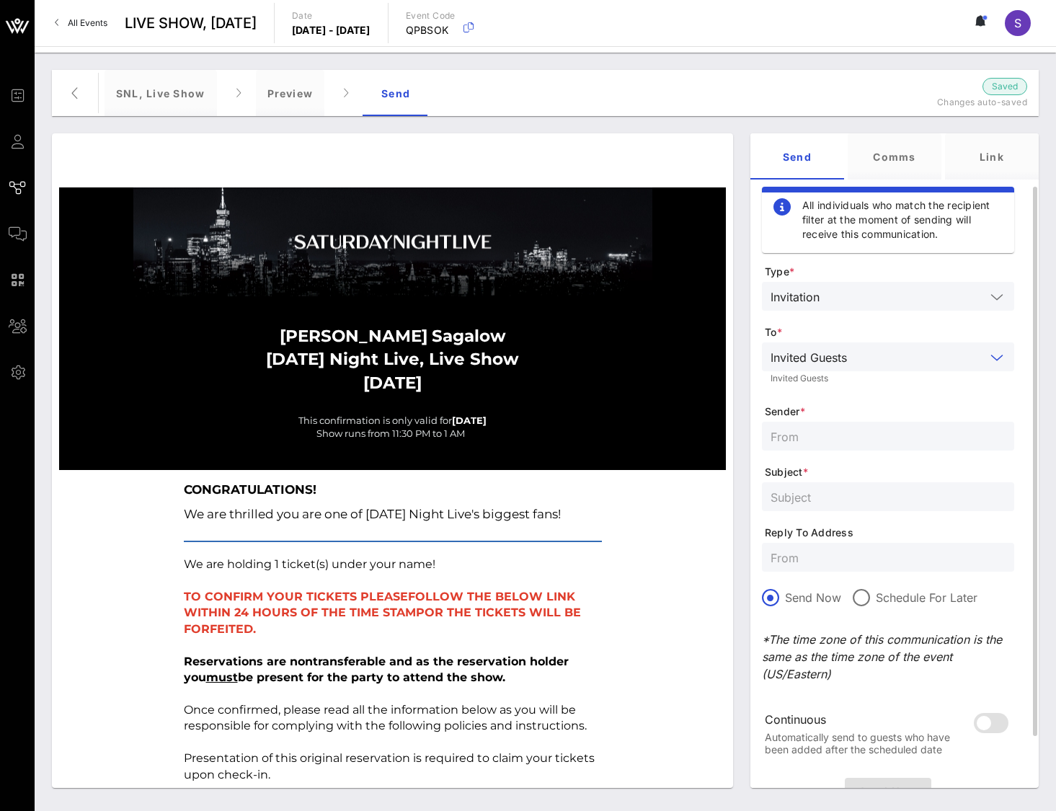
click at [832, 351] on div "Invited Guests" at bounding box center [809, 357] width 76 height 13
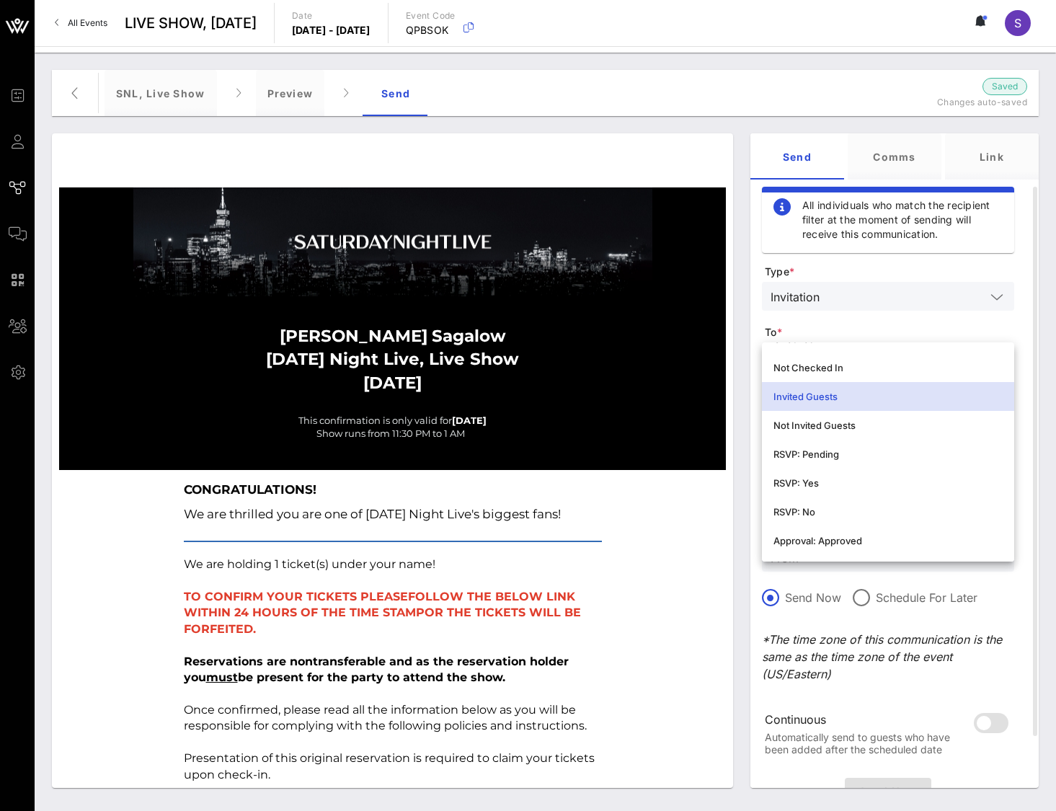
scroll to position [216, 0]
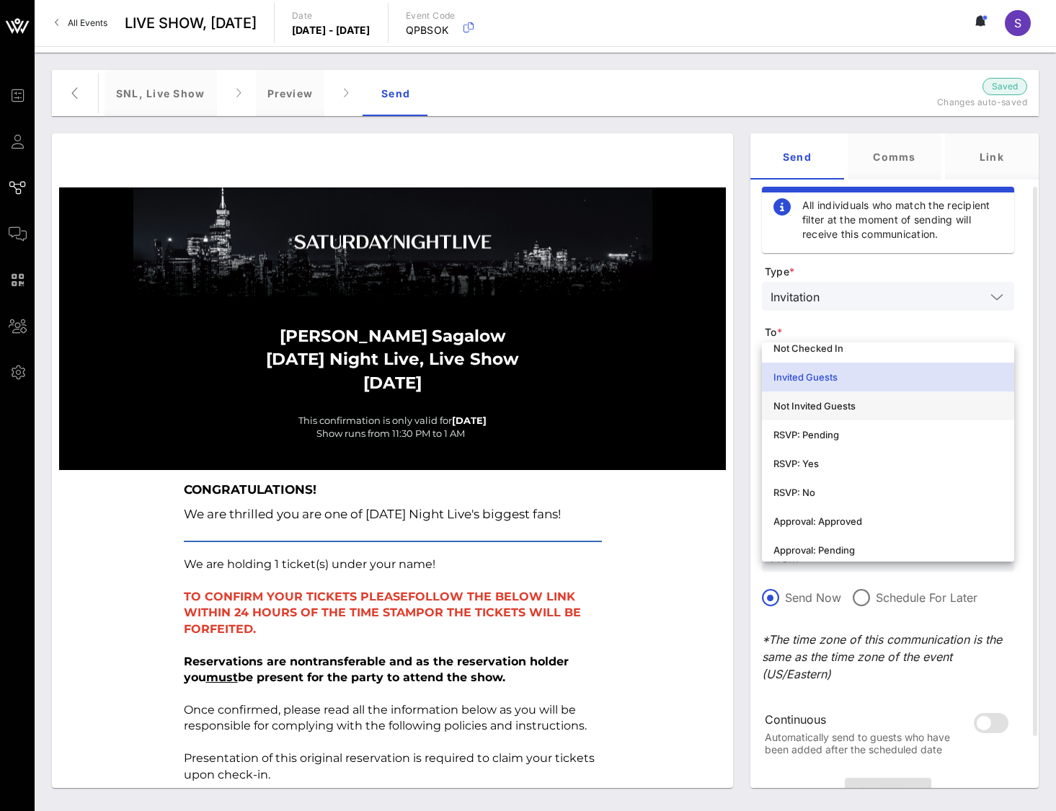
click at [854, 412] on div "Not Invited Guests" at bounding box center [887, 405] width 229 height 23
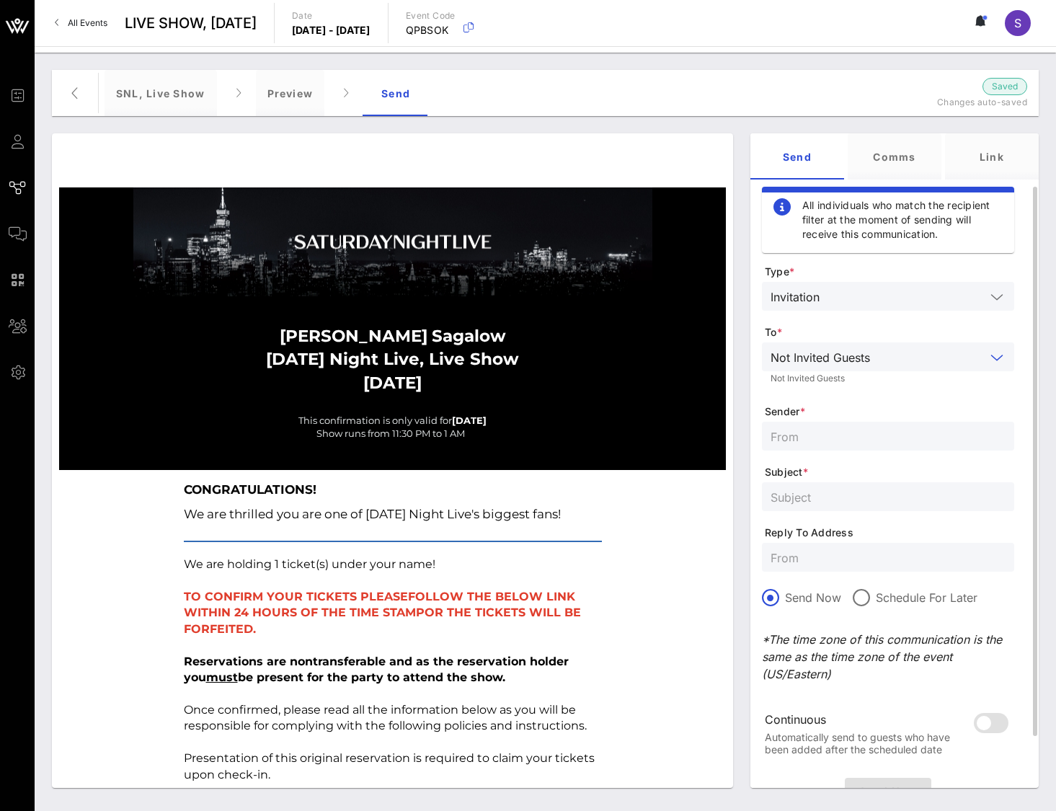
click at [853, 433] on input "text" at bounding box center [888, 436] width 235 height 19
type input "N"
type input "SNL Reservations"
type input "[DATE] NIGHT LIVE, Live Show - [DATE]"
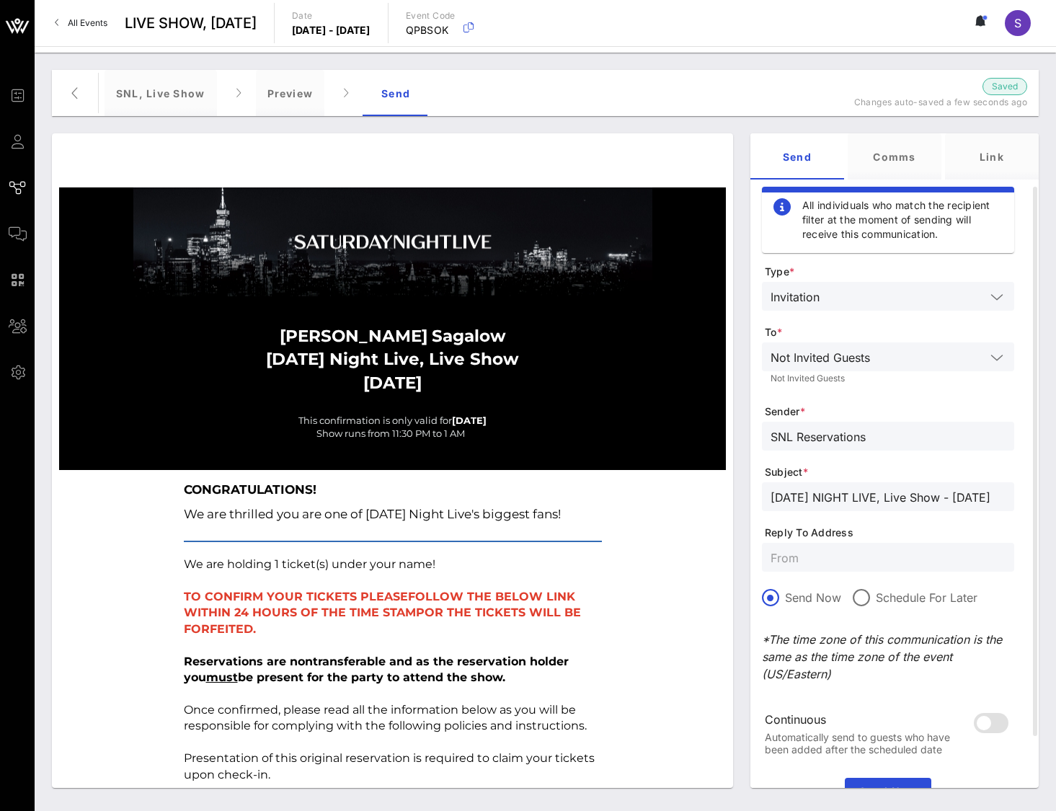
click at [593, 586] on p at bounding box center [393, 581] width 418 height 16
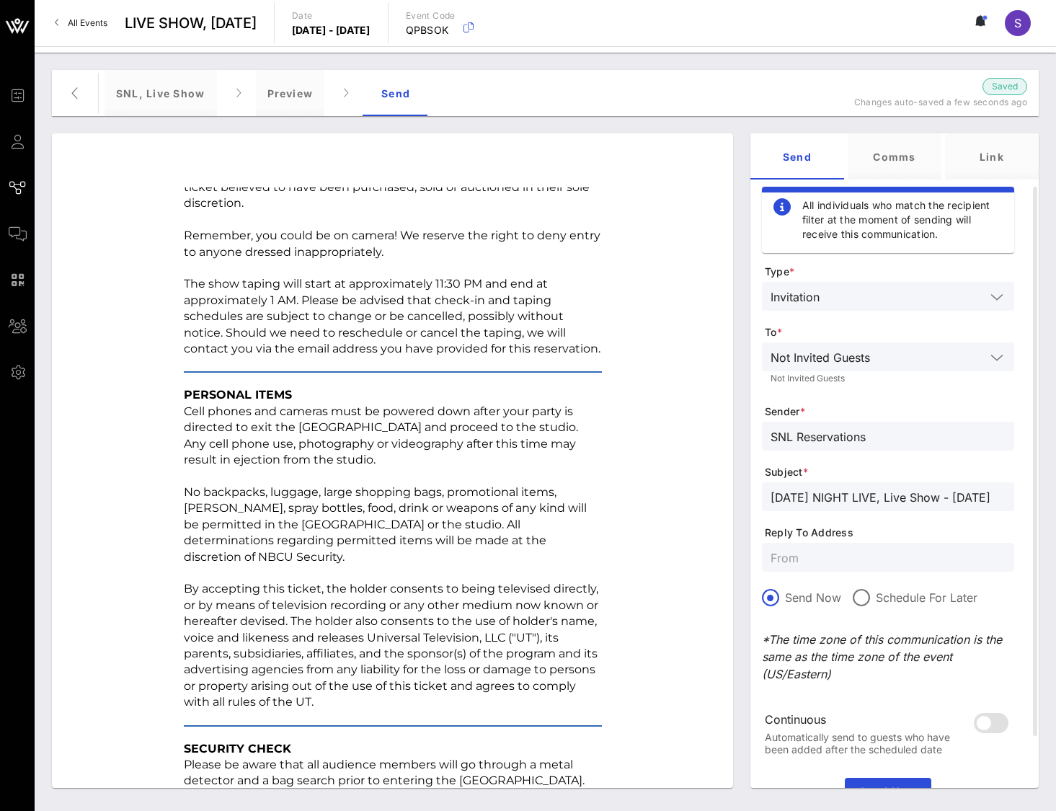
scroll to position [1674, 0]
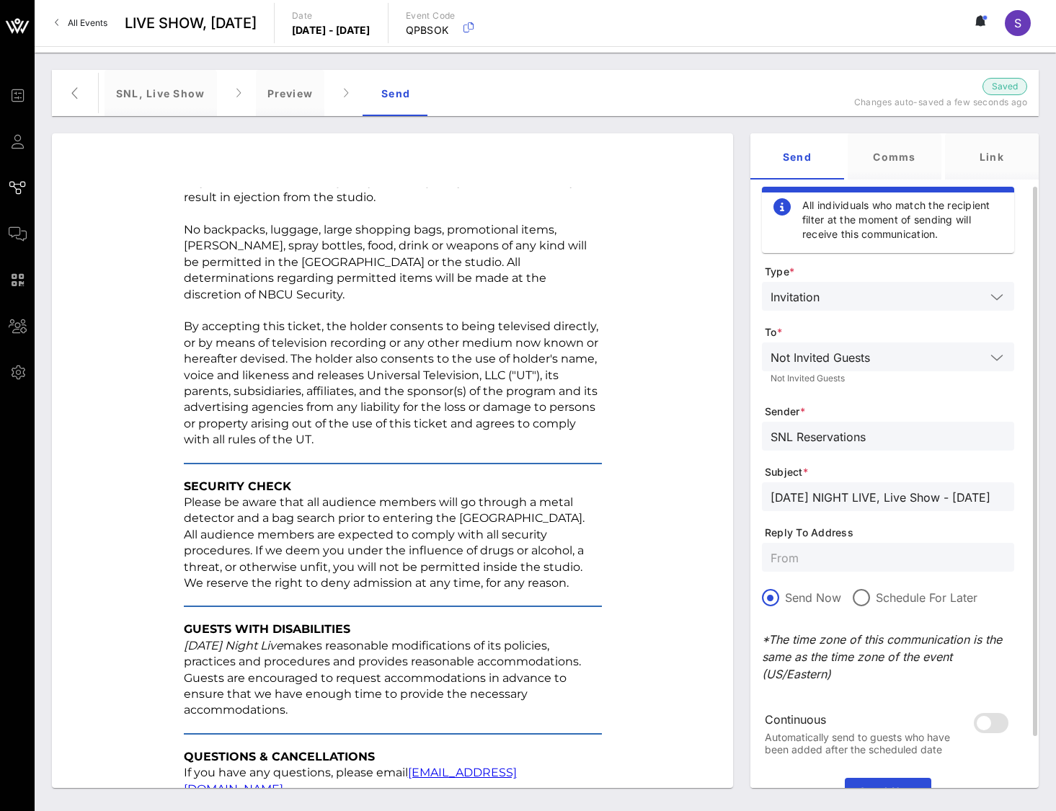
click at [869, 565] on input "text" at bounding box center [888, 557] width 235 height 19
paste input "[EMAIL_ADDRESS][DOMAIN_NAME]"
type input "[EMAIL_ADDRESS][DOMAIN_NAME]"
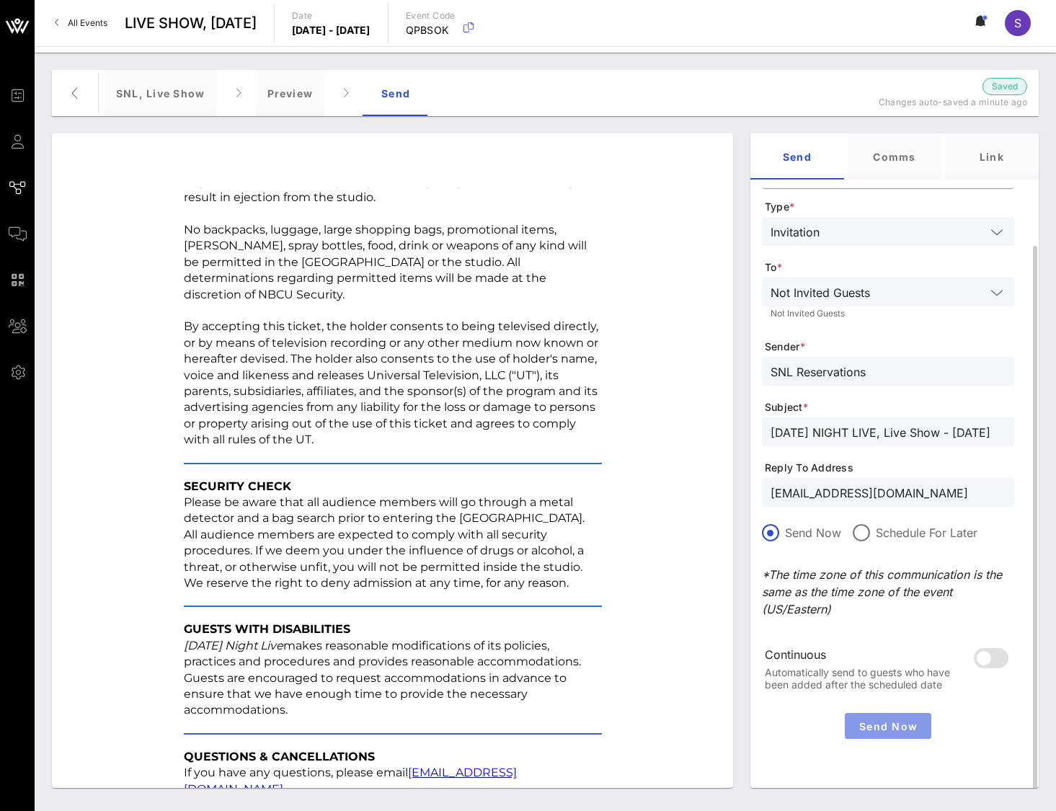
click at [900, 726] on span "Send Now" at bounding box center [888, 726] width 75 height 12
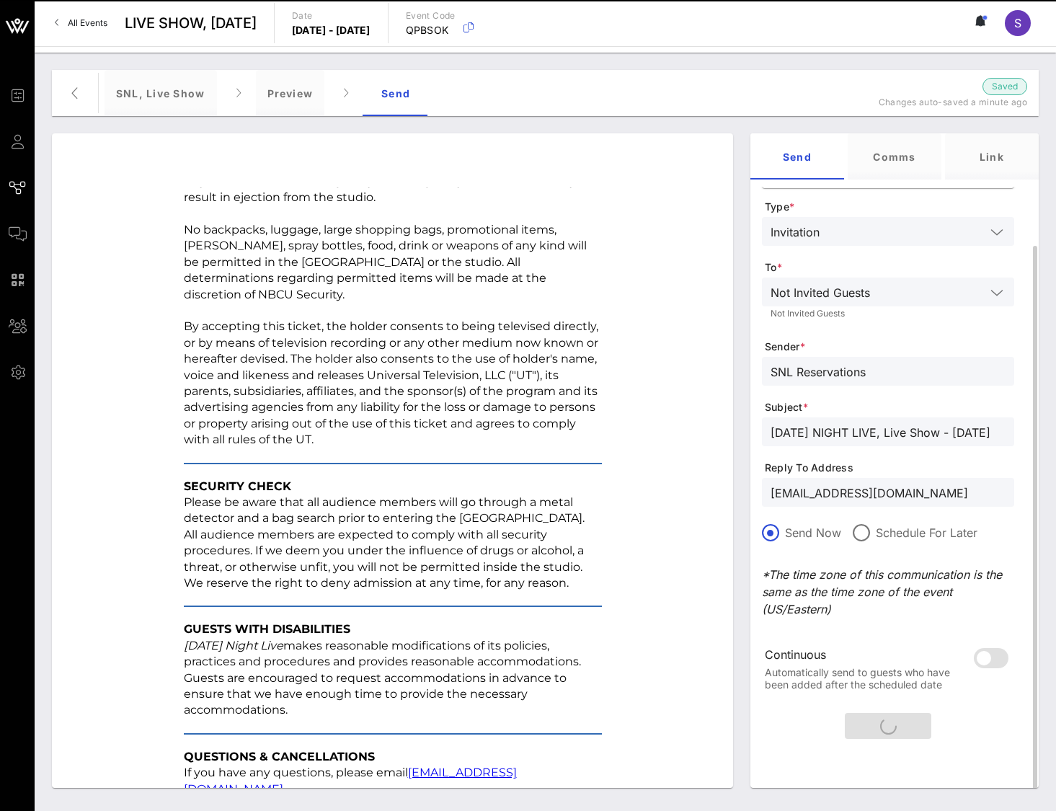
scroll to position [0, 0]
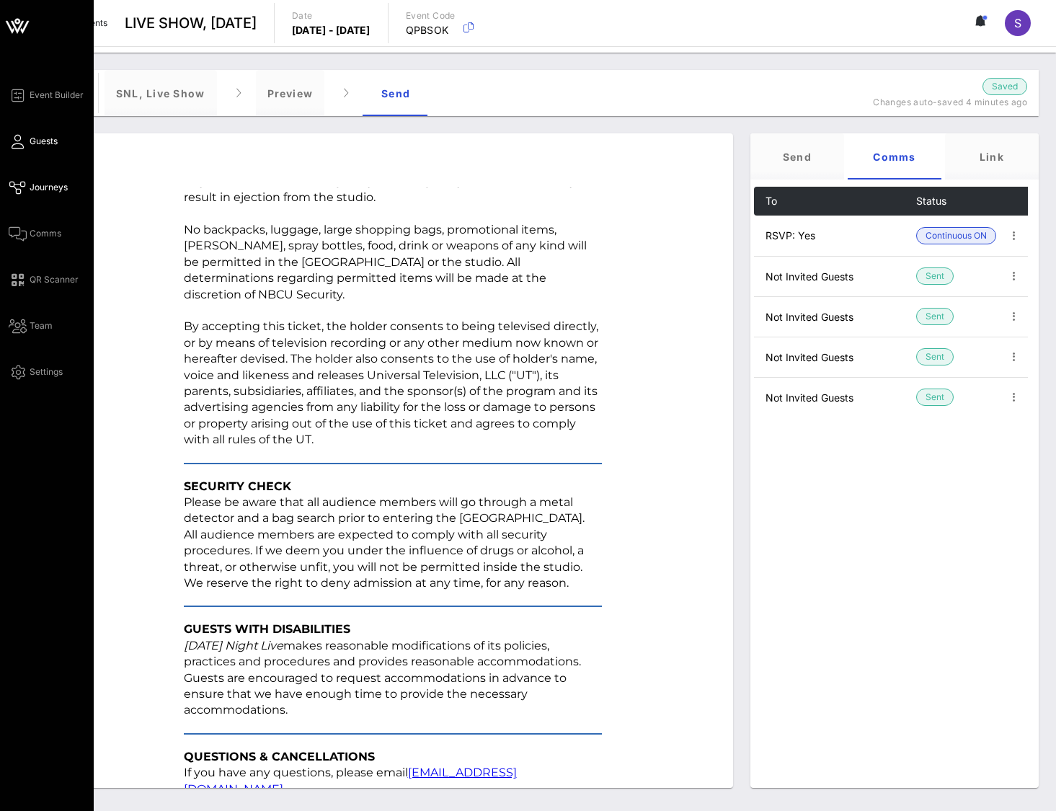
click at [30, 143] on span "Guests" at bounding box center [44, 141] width 28 height 13
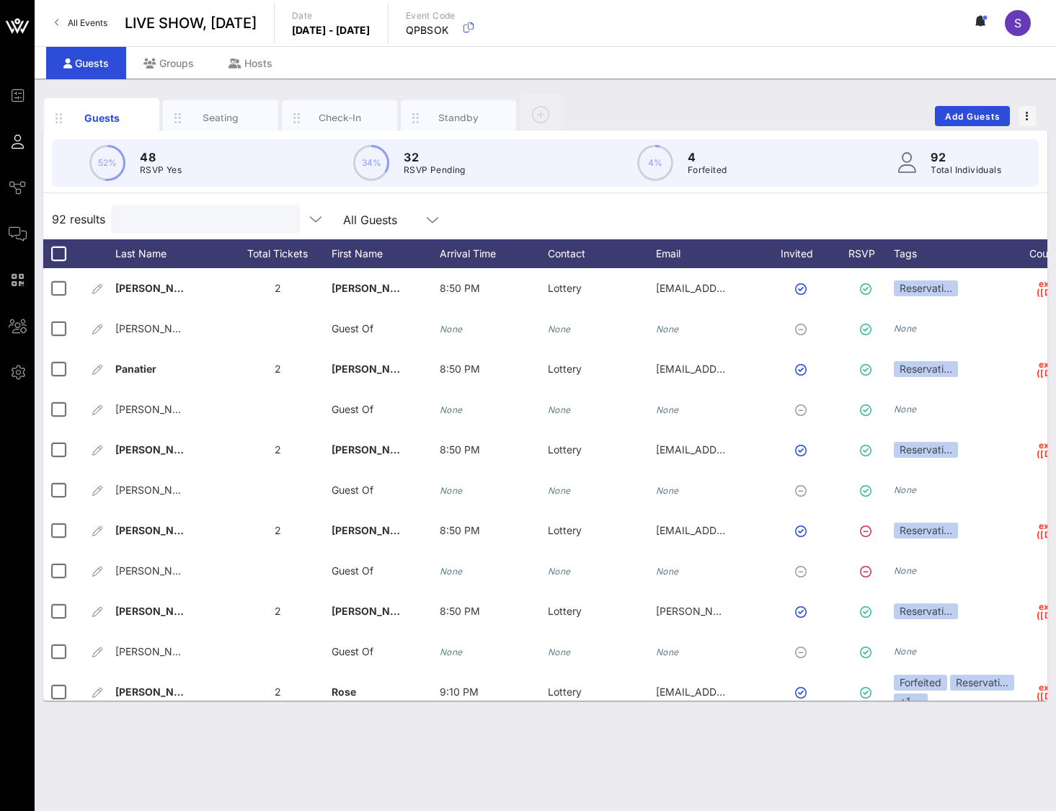
click at [224, 218] on input "text" at bounding box center [204, 219] width 169 height 19
click at [192, 208] on div "Search" at bounding box center [204, 219] width 169 height 29
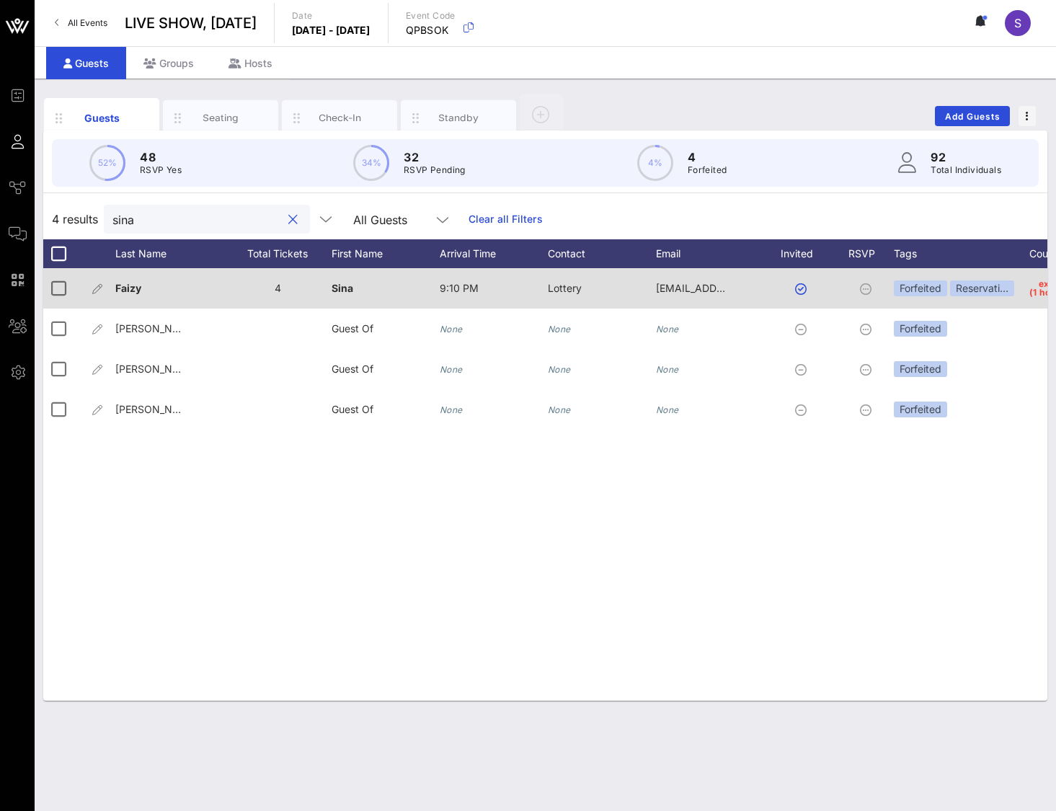
type input "sina"
click at [858, 292] on div at bounding box center [868, 288] width 50 height 40
click at [862, 289] on icon at bounding box center [866, 289] width 12 height 12
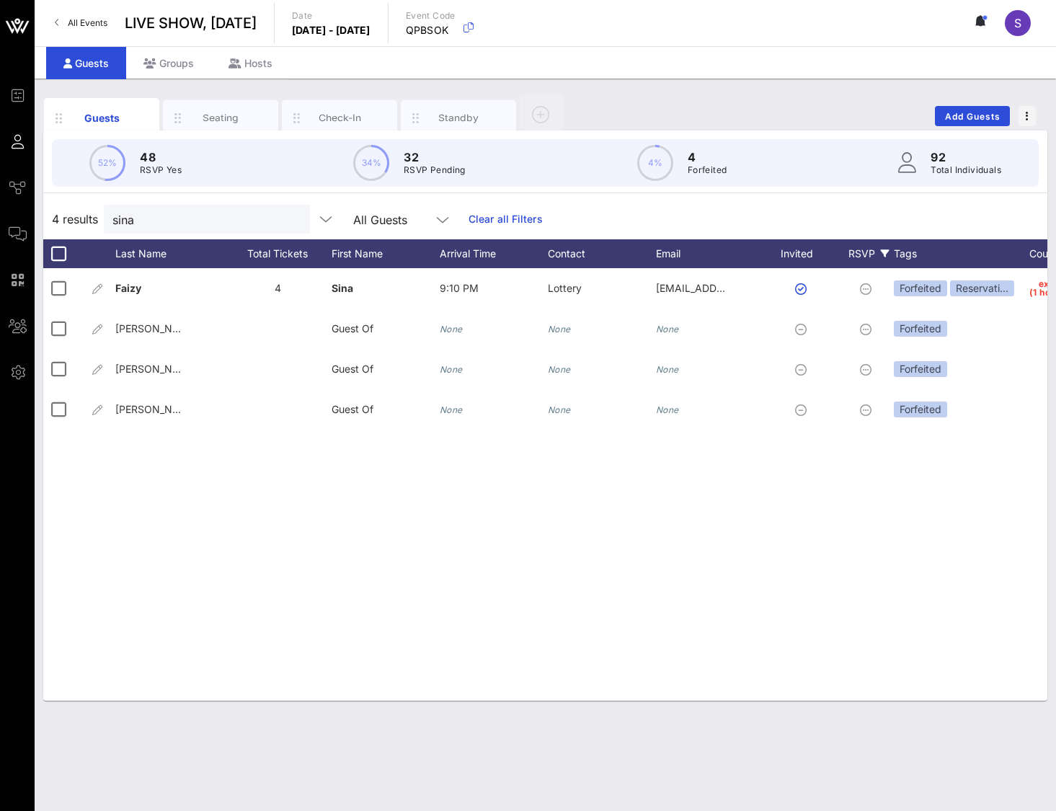
click at [856, 257] on div "RSVP" at bounding box center [868, 253] width 50 height 29
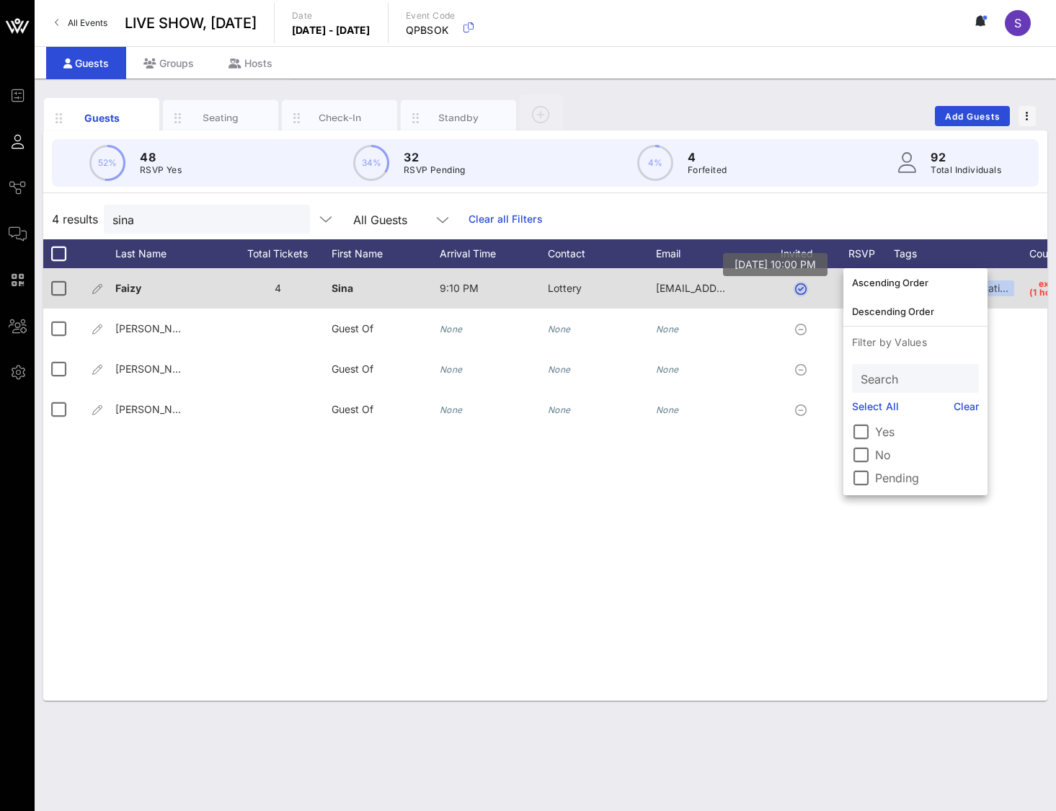
click at [803, 290] on button "button" at bounding box center [801, 289] width 12 height 12
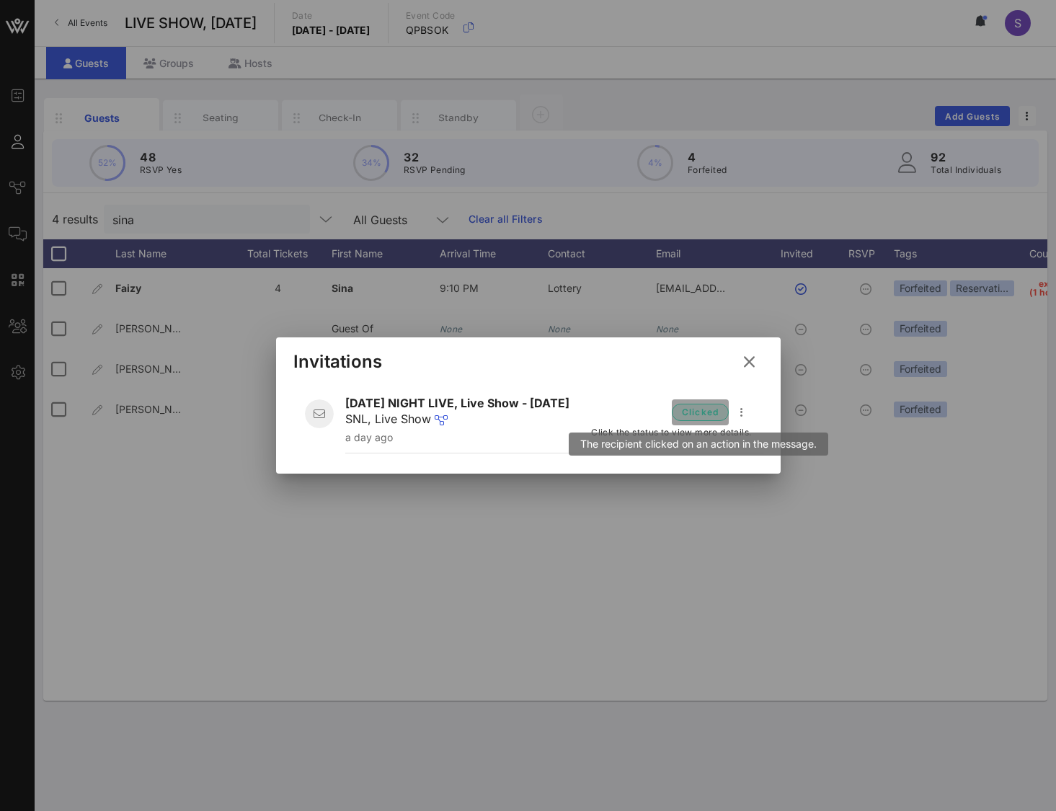
click at [704, 414] on span "clicked" at bounding box center [700, 412] width 38 height 14
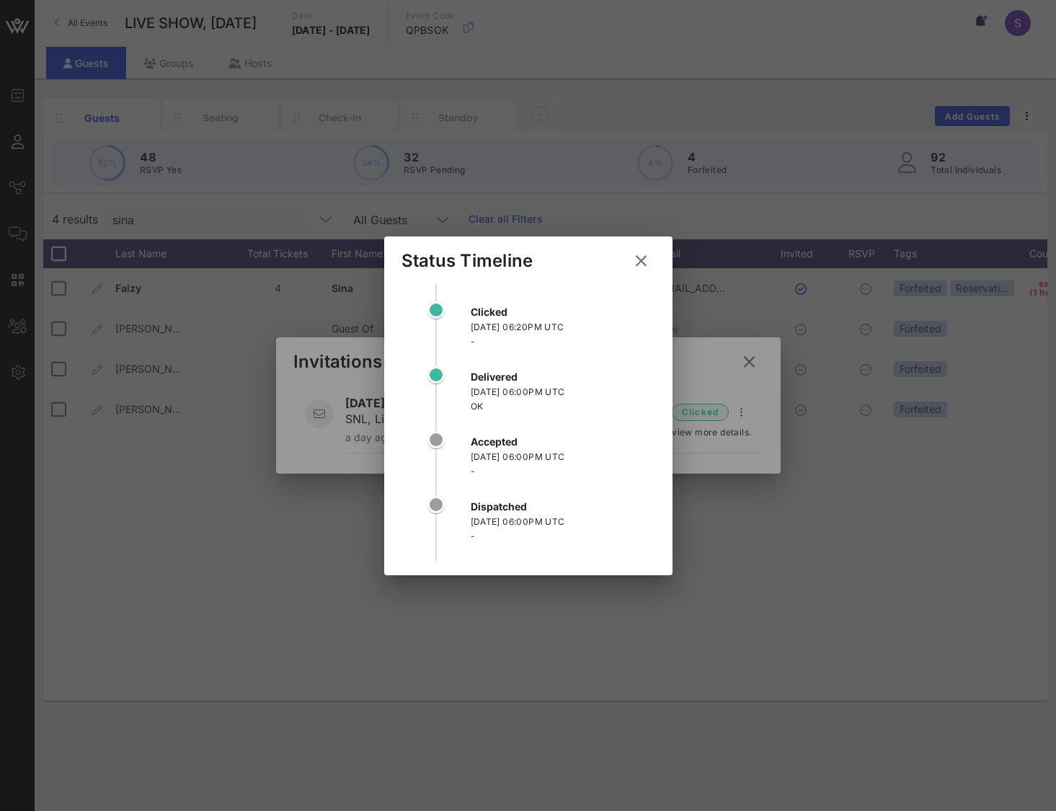
click at [639, 265] on icon at bounding box center [640, 260] width 25 height 25
